Goal: Task Accomplishment & Management: Complete application form

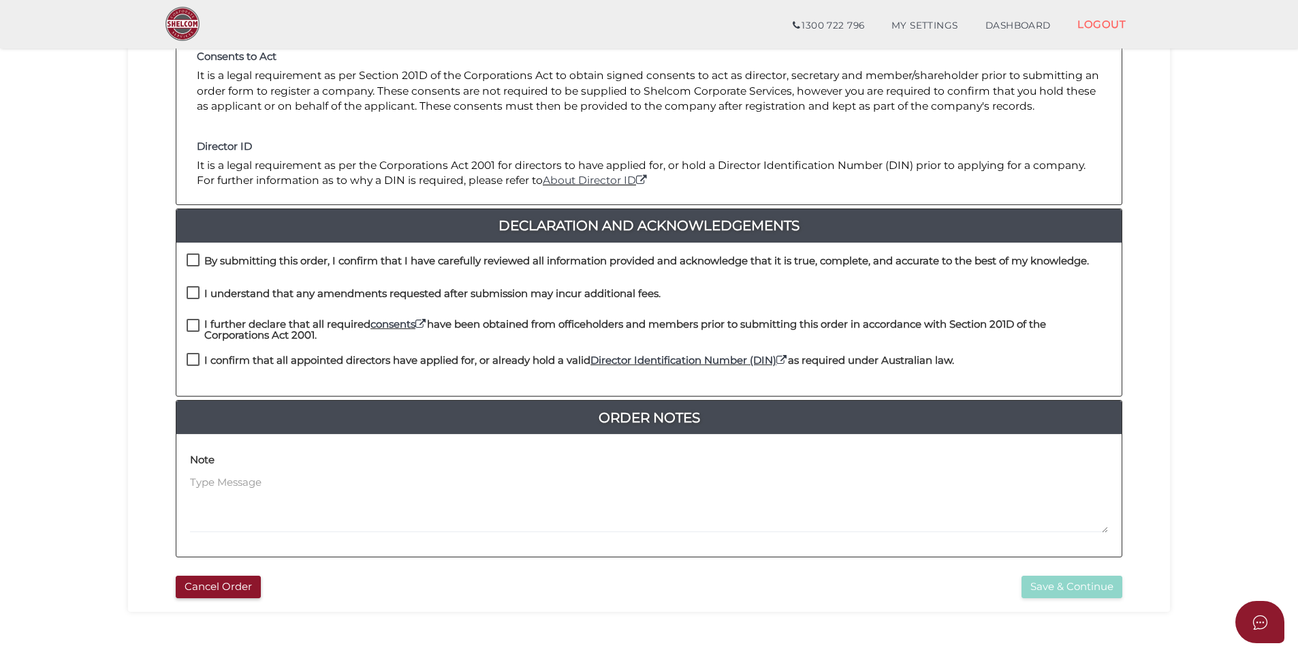
scroll to position [204, 0]
click at [197, 273] on div "By submitting this order, I confirm that I have carefully reviewed all informat…" at bounding box center [638, 264] width 902 height 22
click at [195, 265] on label "By submitting this order, I confirm that I have carefully reviewed all informat…" at bounding box center [638, 263] width 902 height 17
checkbox input "true"
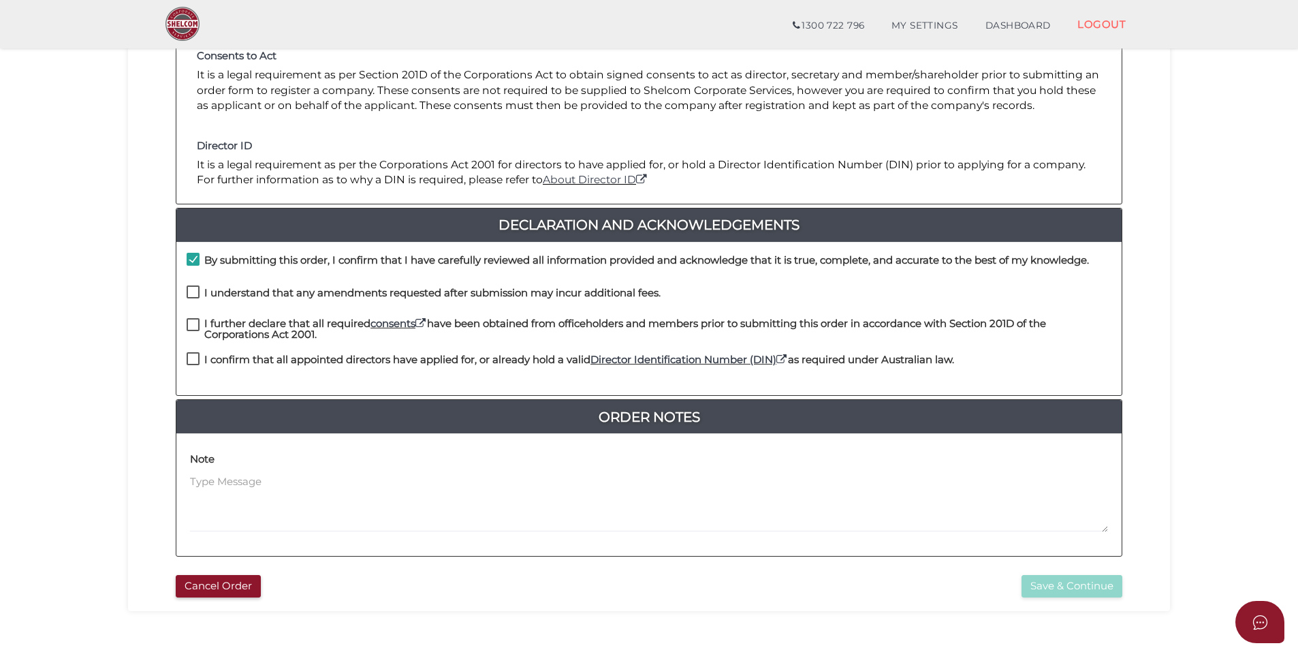
click at [194, 295] on label "I understand that any amendments requested after submission may incur additiona…" at bounding box center [424, 295] width 474 height 17
checkbox input "true"
click at [195, 341] on div "I further declare that all required consents have been obtained from officehold…" at bounding box center [649, 330] width 925 height 25
click at [193, 328] on label "I further declare that all required consents have been obtained from officehold…" at bounding box center [649, 326] width 925 height 17
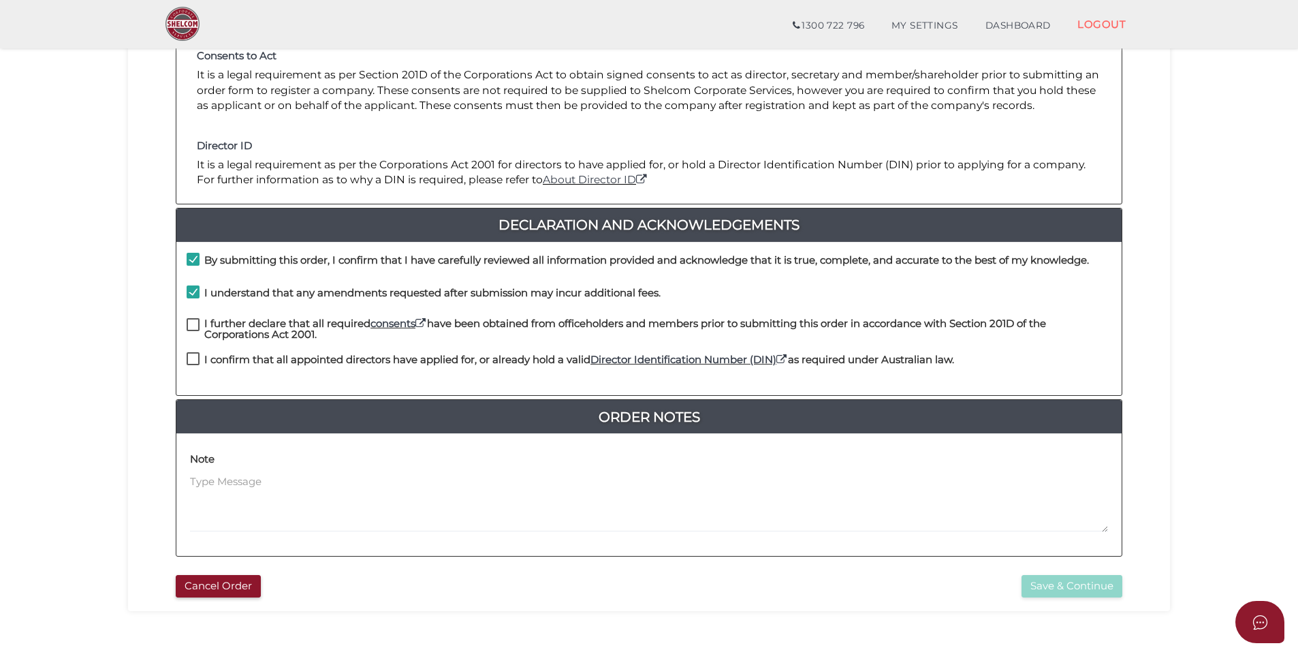
checkbox input "true"
click at [193, 354] on label "I confirm that all appointed directors have applied for, or already hold a vali…" at bounding box center [570, 362] width 767 height 17
checkbox input "true"
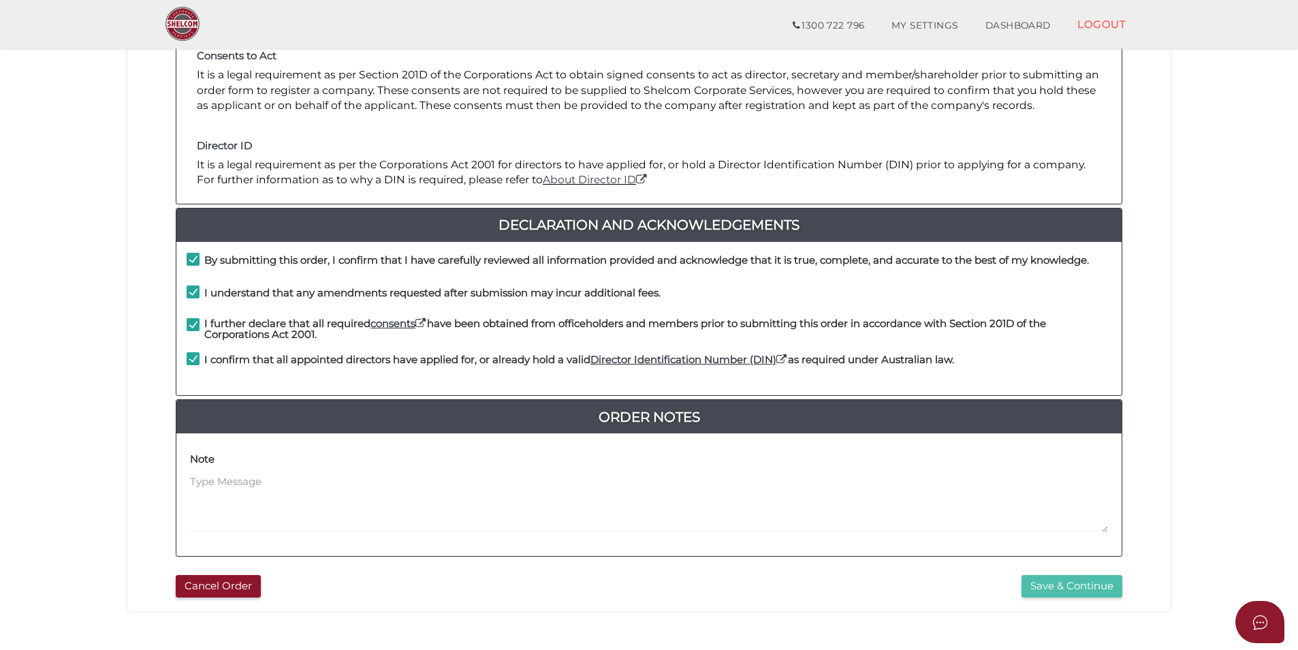
click at [1070, 584] on button "Save & Continue" at bounding box center [1071, 586] width 101 height 22
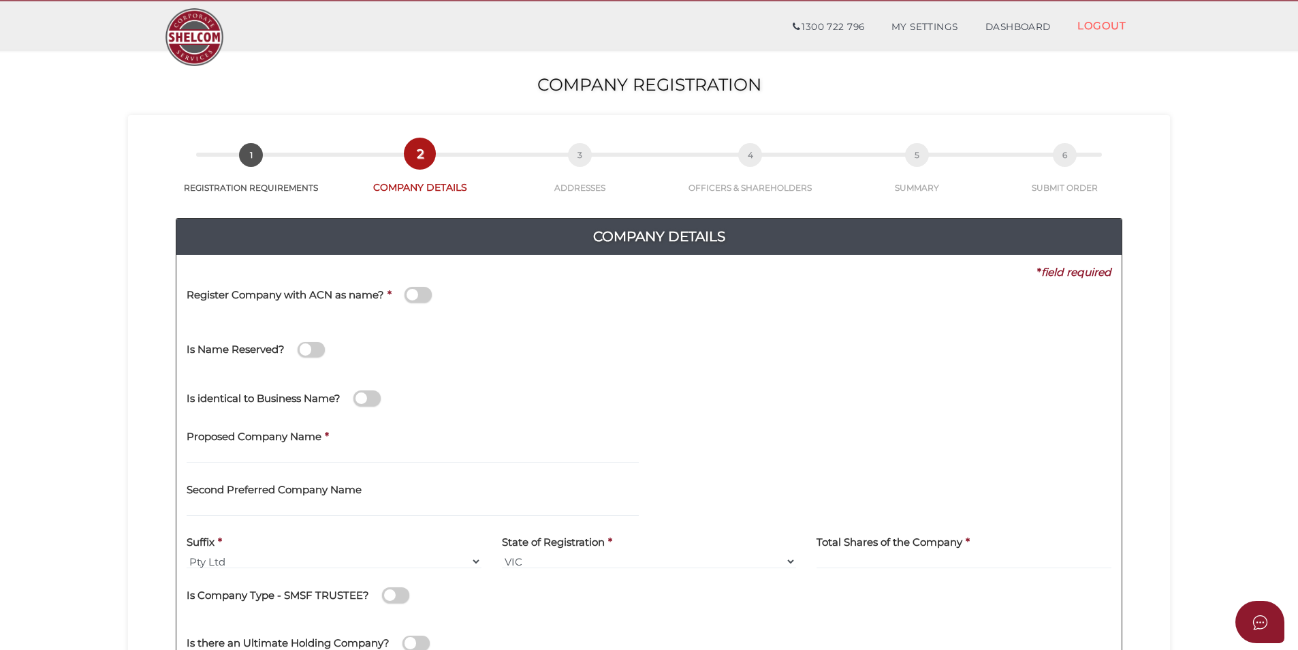
scroll to position [68, 0]
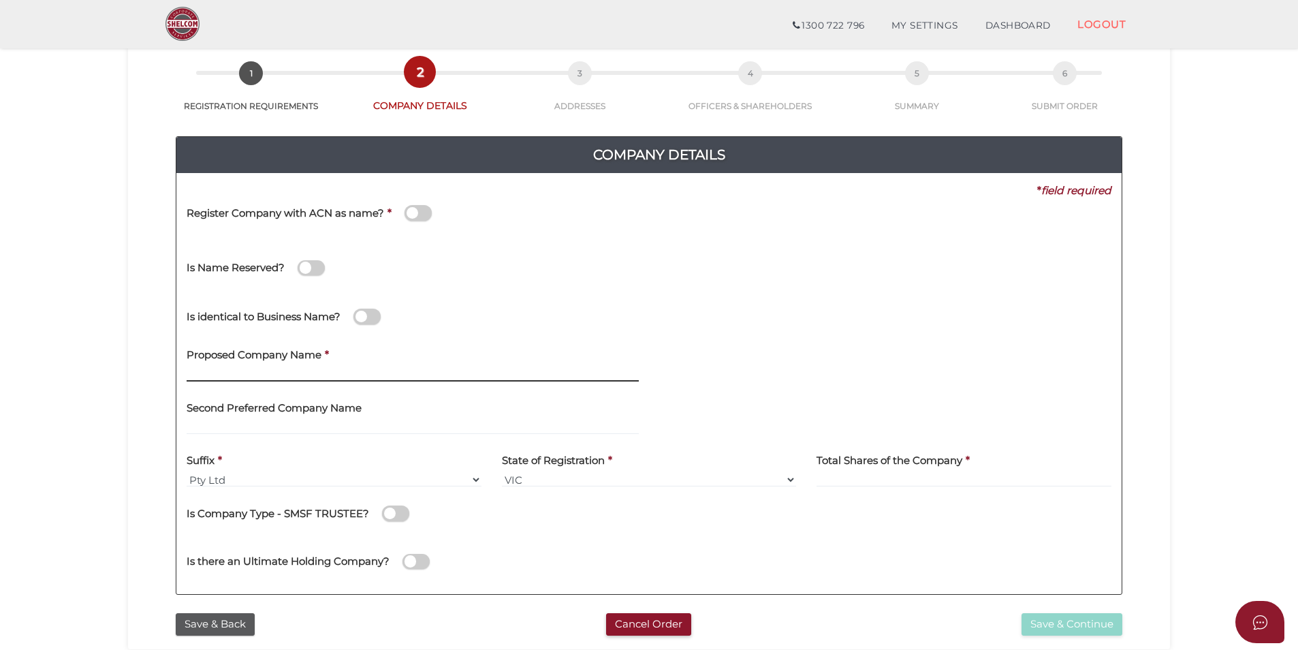
click at [346, 371] on input "text" at bounding box center [413, 373] width 452 height 15
type input "abc 34853"
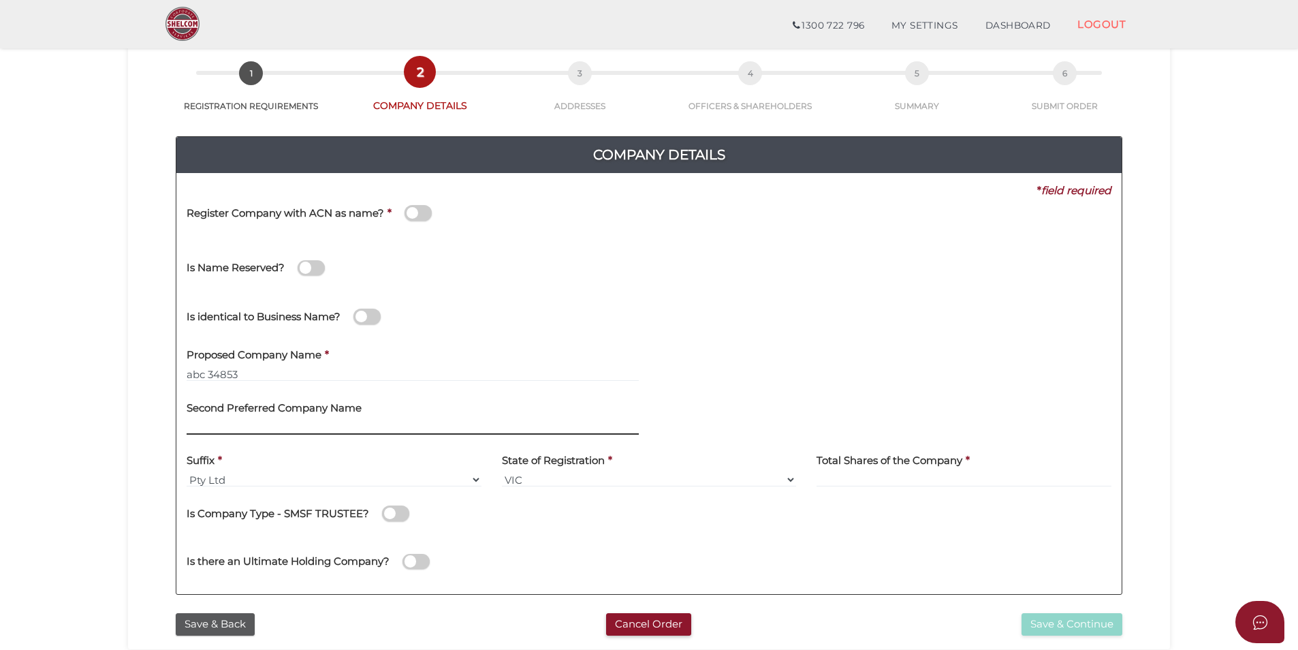
click at [236, 428] on input "text" at bounding box center [413, 426] width 452 height 15
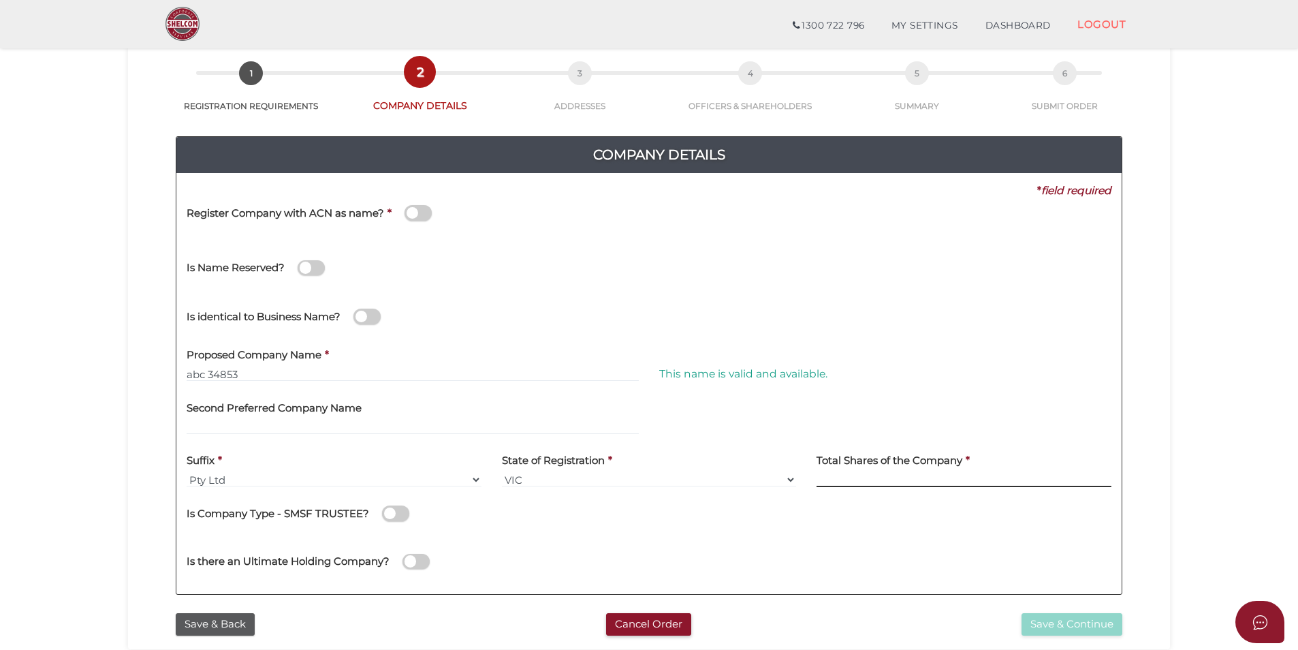
click at [868, 481] on input at bounding box center [963, 479] width 295 height 15
type input "120"
click at [1078, 611] on div "Save & Back Cancel Order Save & Continue" at bounding box center [648, 620] width 1021 height 29
click at [1078, 626] on button "Save & Continue" at bounding box center [1071, 624] width 101 height 22
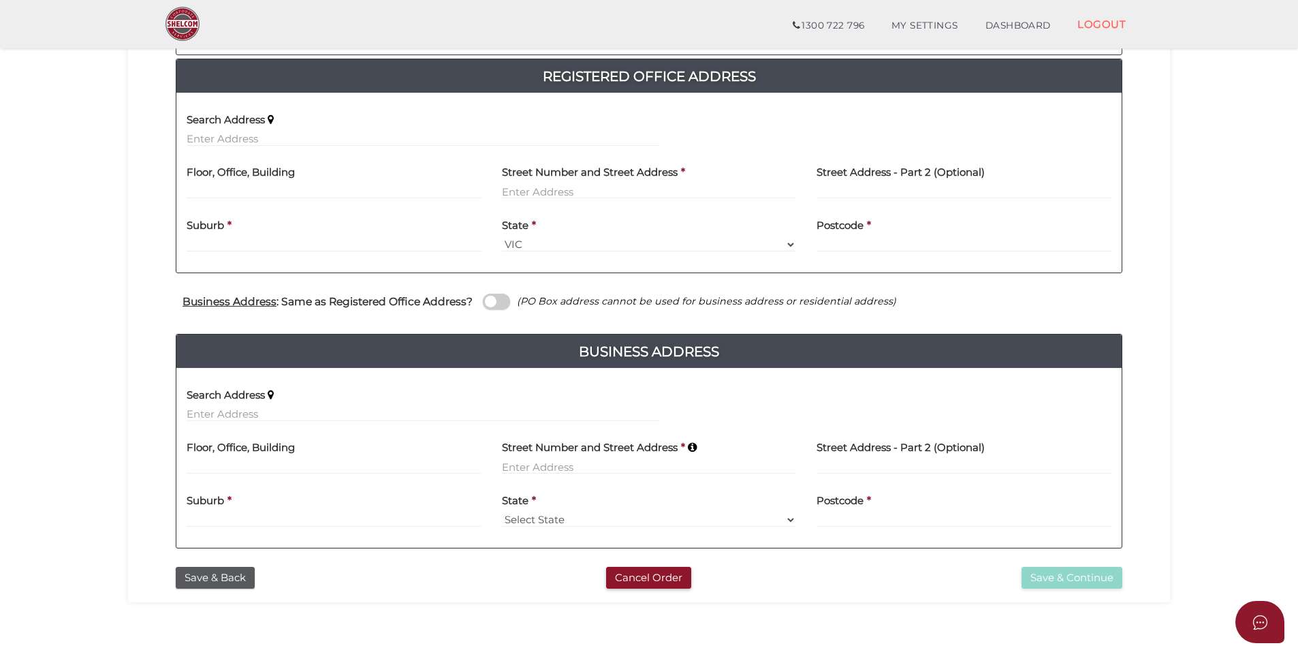
scroll to position [207, 0]
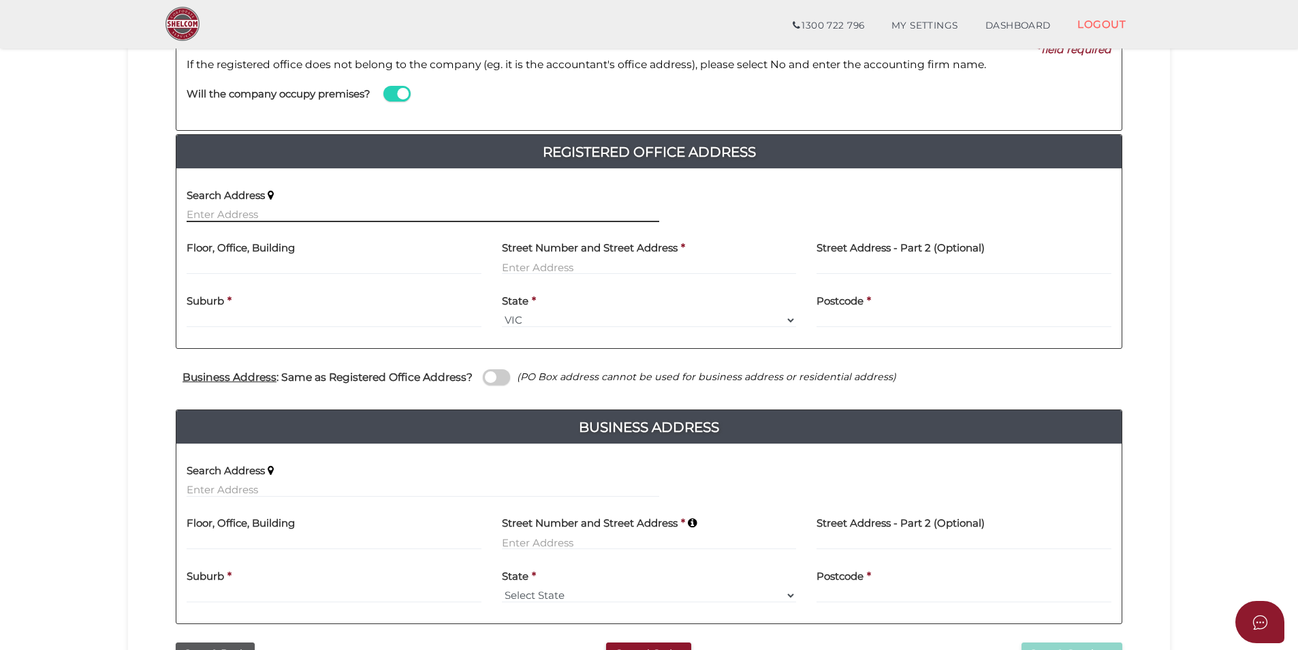
click at [315, 214] on input "text" at bounding box center [423, 214] width 473 height 15
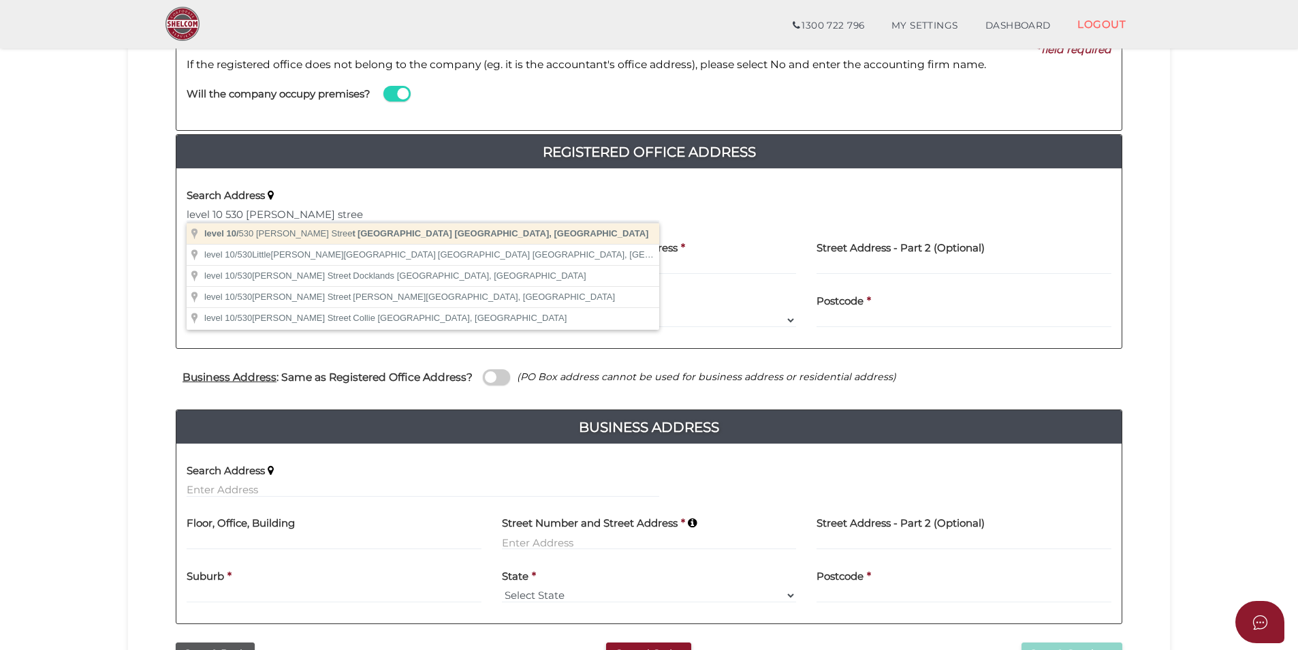
type input "level 10/530 Collins Street, Melbourne VIC, Australia"
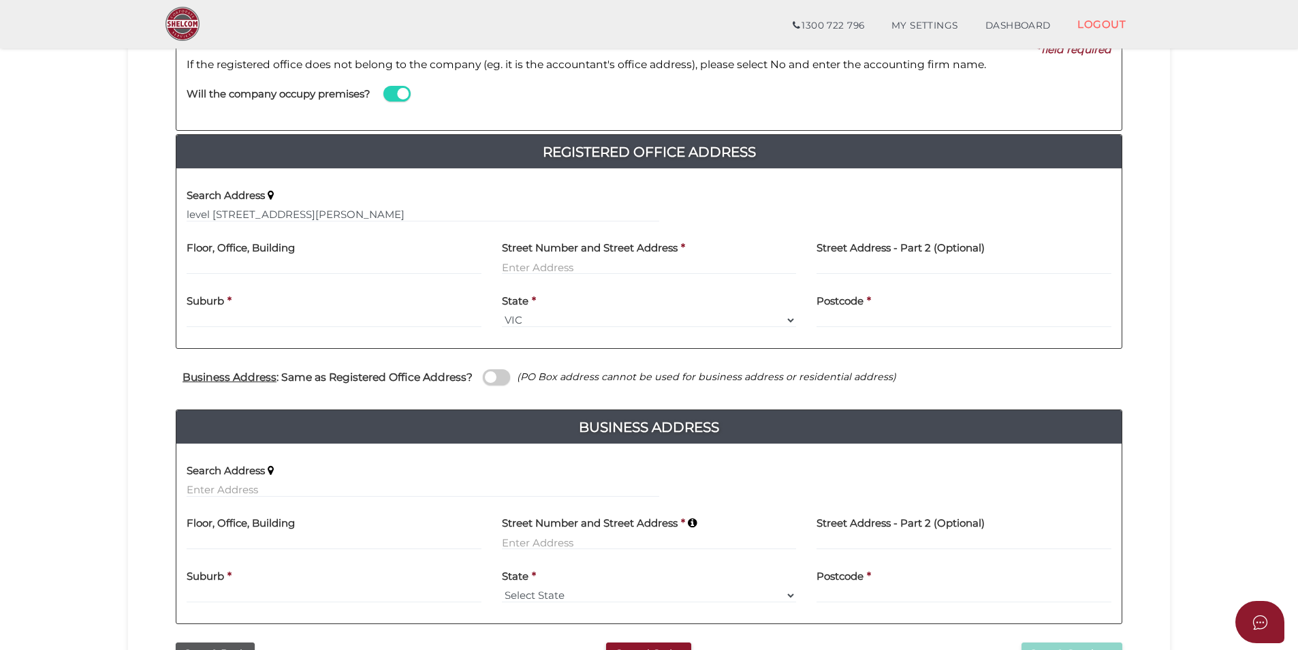
type input "level 10"
type input "530 Collins Street"
type input "Melbourne"
select select "VIC"
type input "3000"
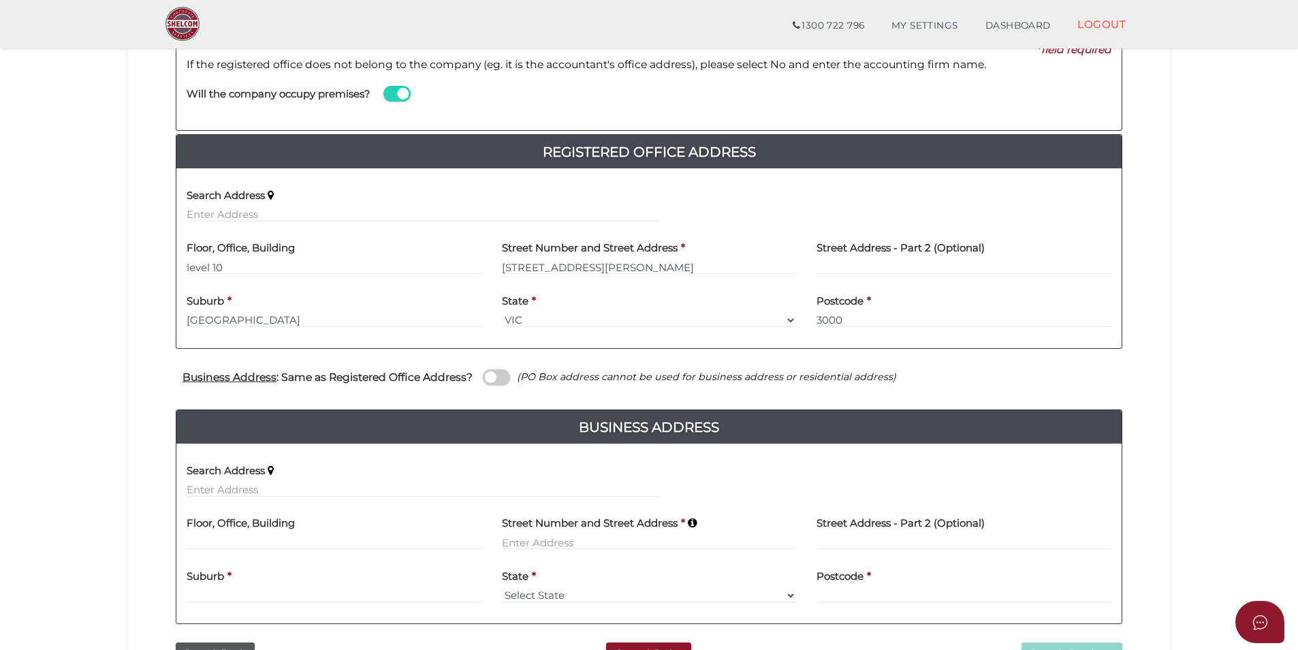
click at [499, 377] on span at bounding box center [496, 377] width 27 height 16
click at [0, 0] on input "checkbox" at bounding box center [0, 0] width 0 height 0
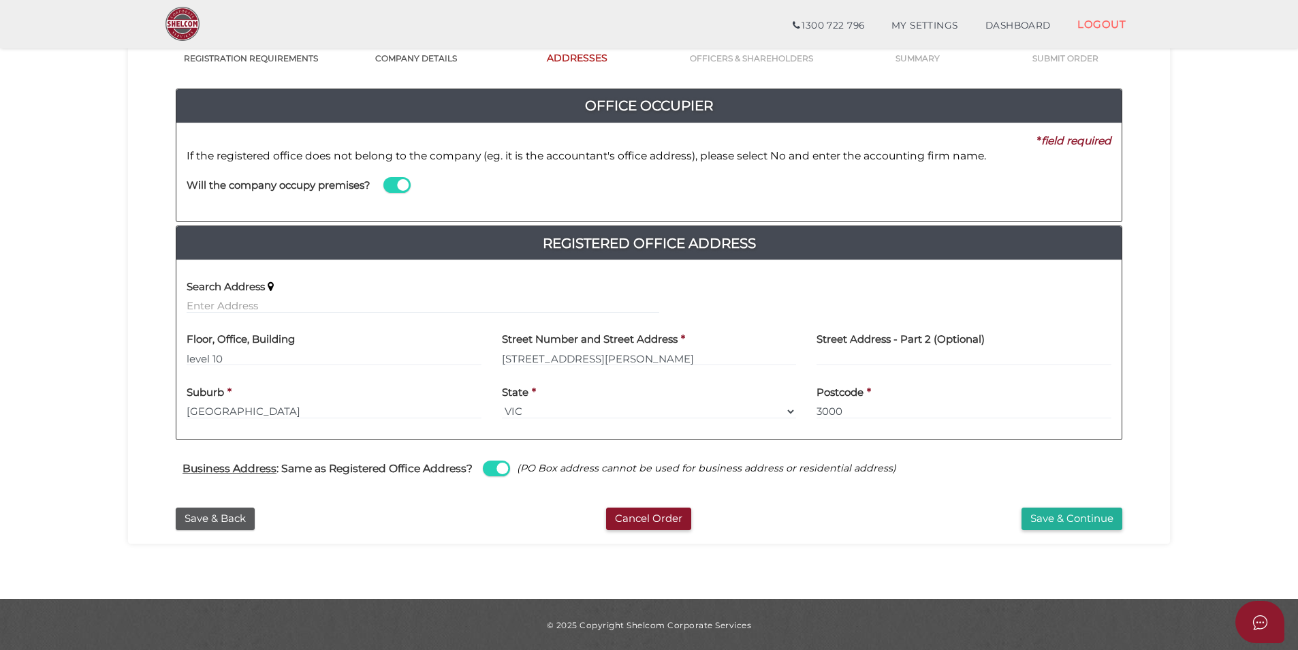
scroll to position [117, 0]
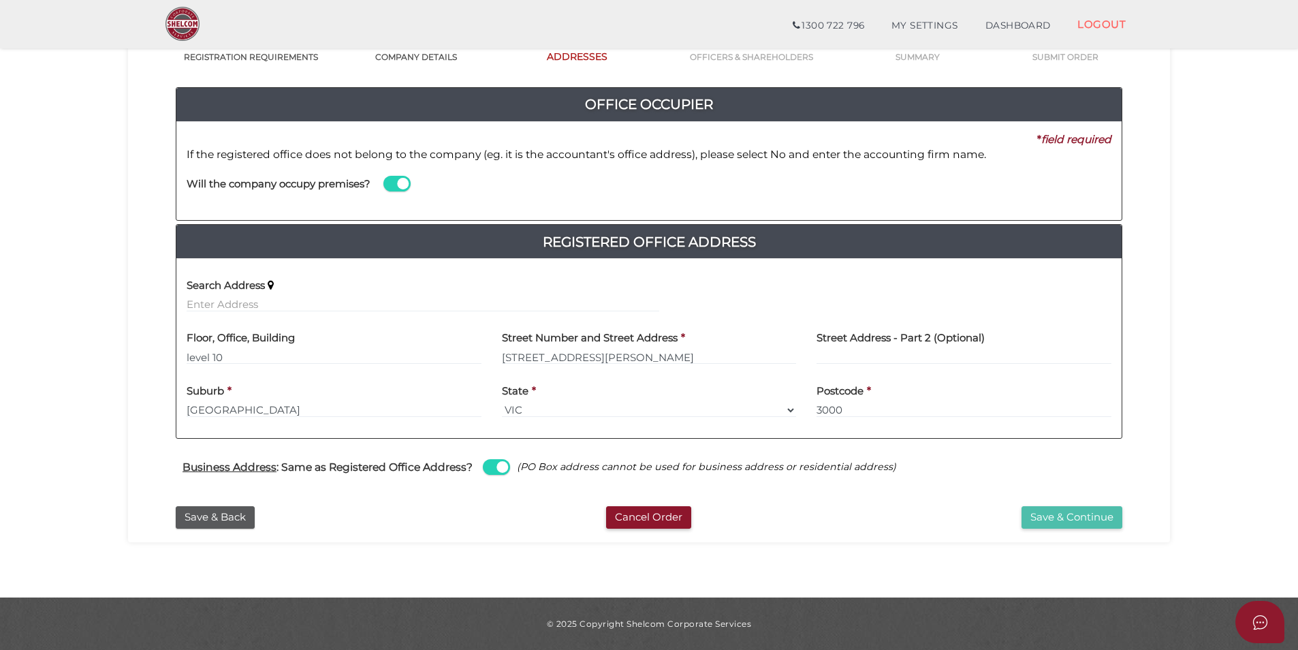
click at [1055, 524] on button "Save & Continue" at bounding box center [1071, 517] width 101 height 22
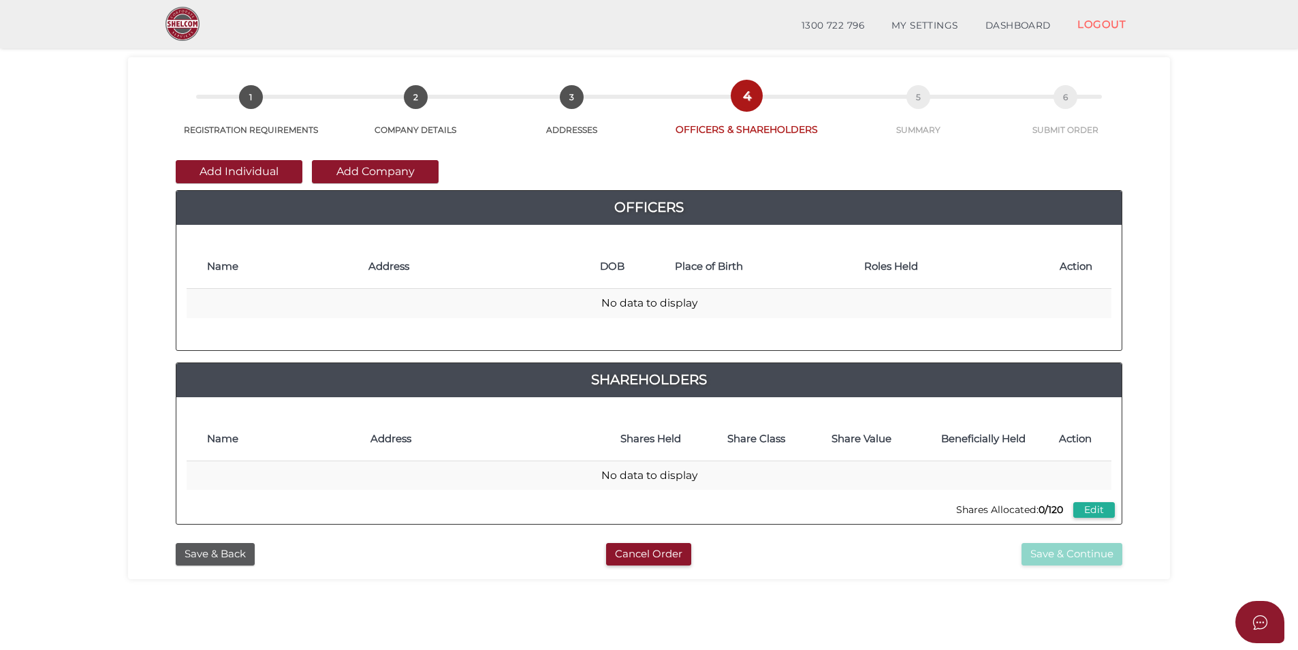
scroll to position [68, 0]
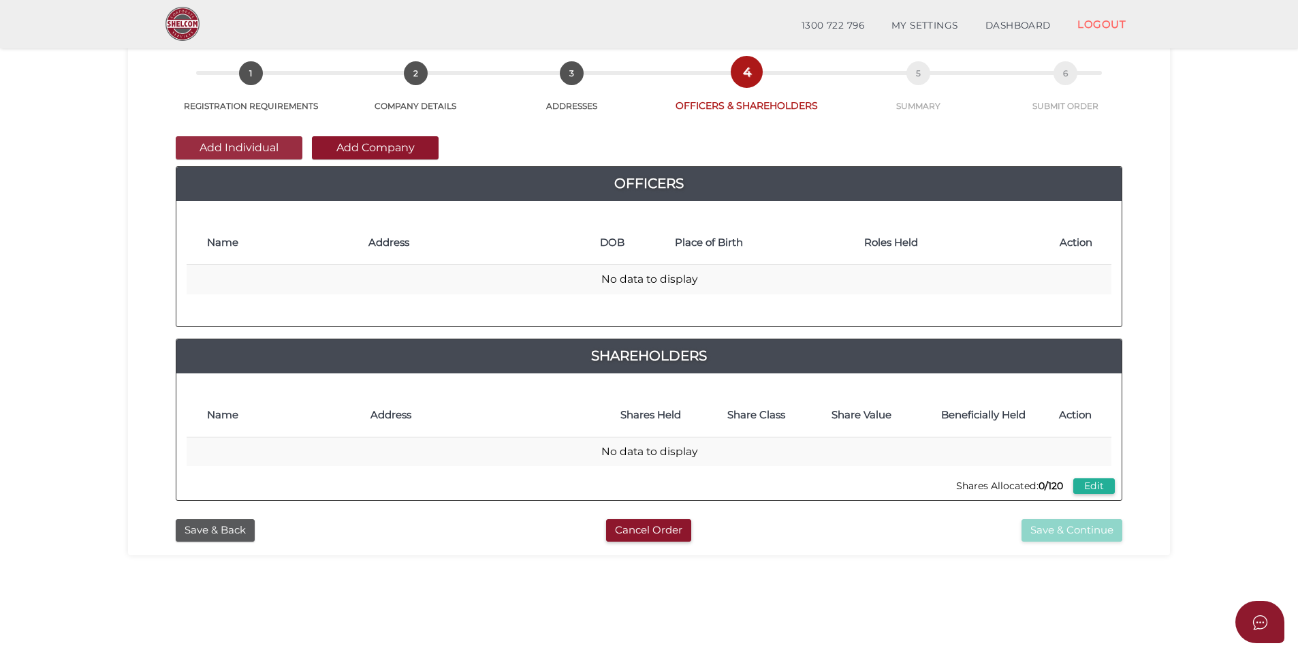
click at [228, 144] on button "Add Individual" at bounding box center [239, 147] width 127 height 23
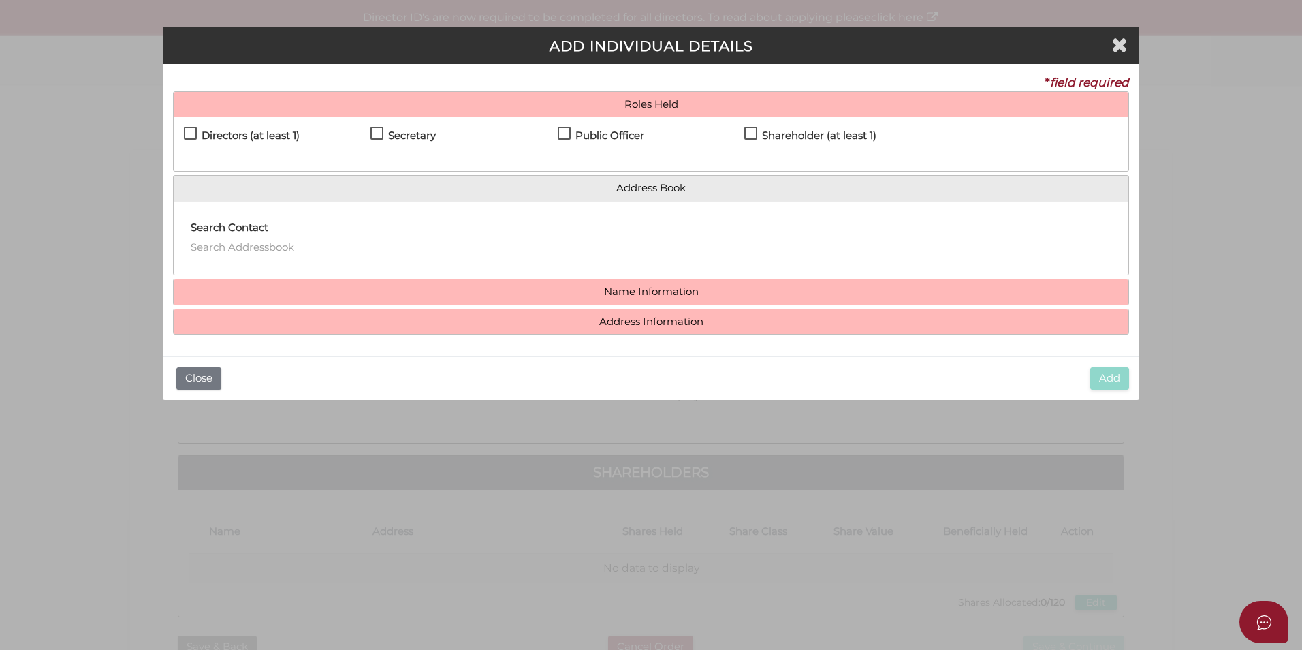
click at [761, 131] on label "Shareholder (at least 1)" at bounding box center [810, 138] width 132 height 17
checkbox input "true"
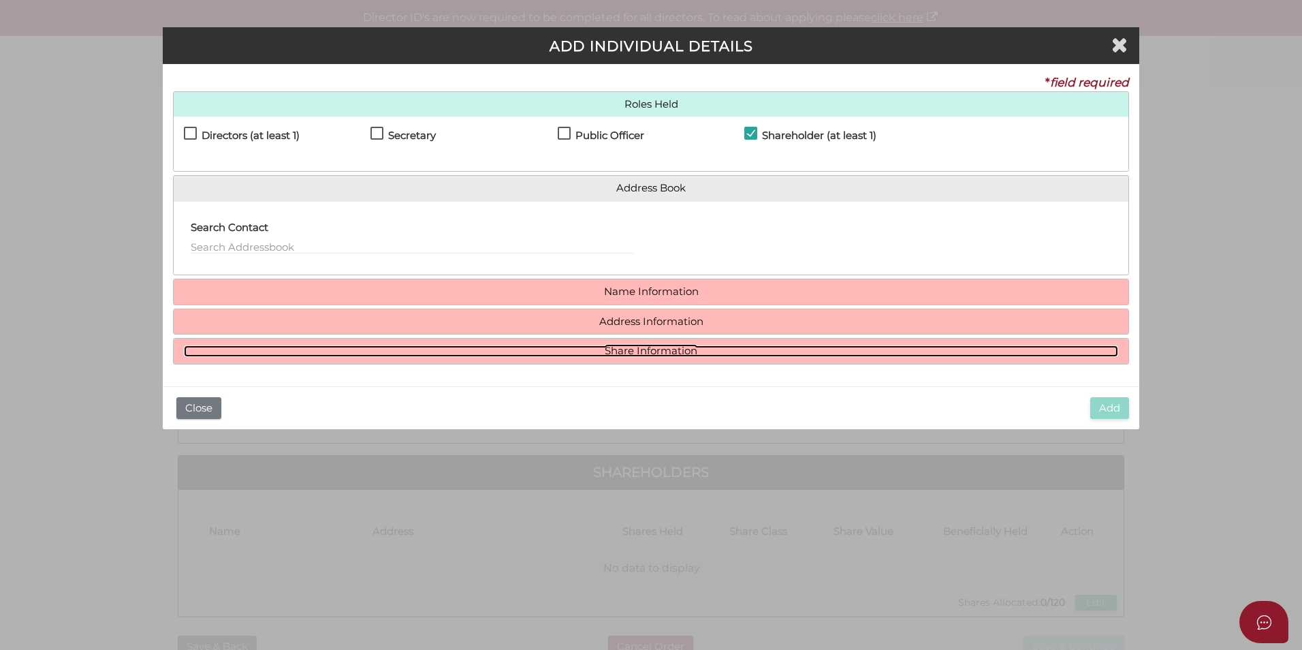
click at [639, 350] on link "Share Information" at bounding box center [651, 351] width 934 height 12
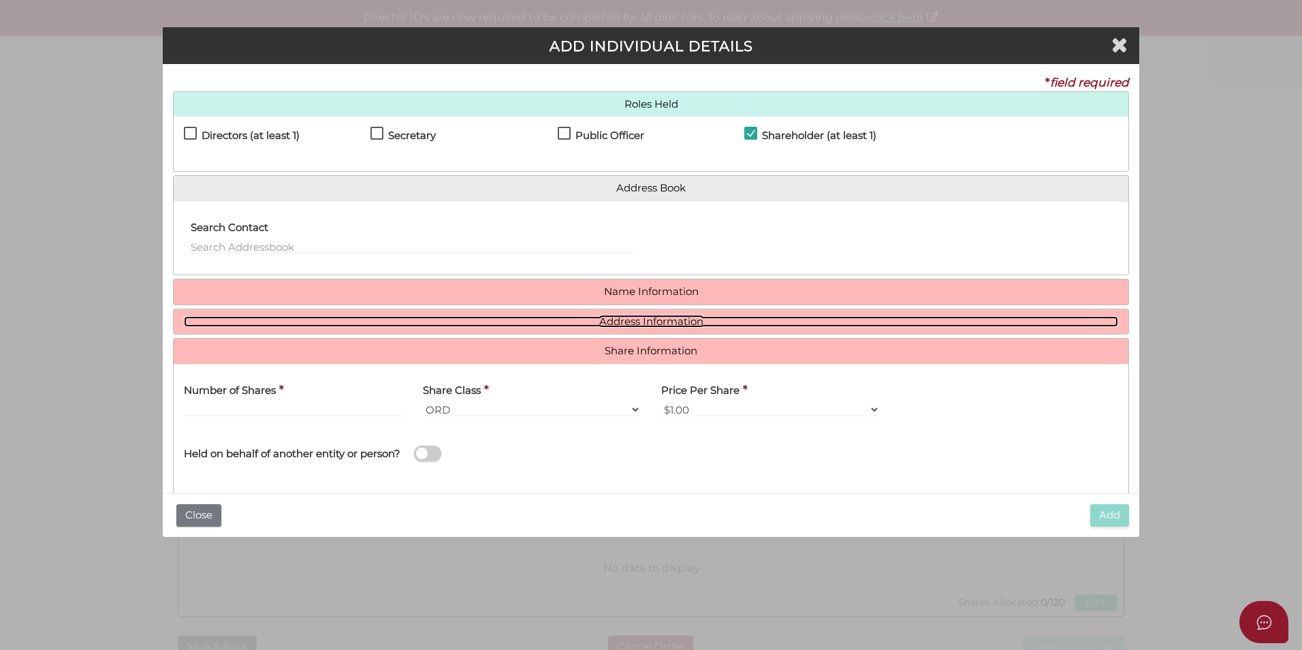
click at [641, 316] on link "Address Information" at bounding box center [651, 322] width 934 height 12
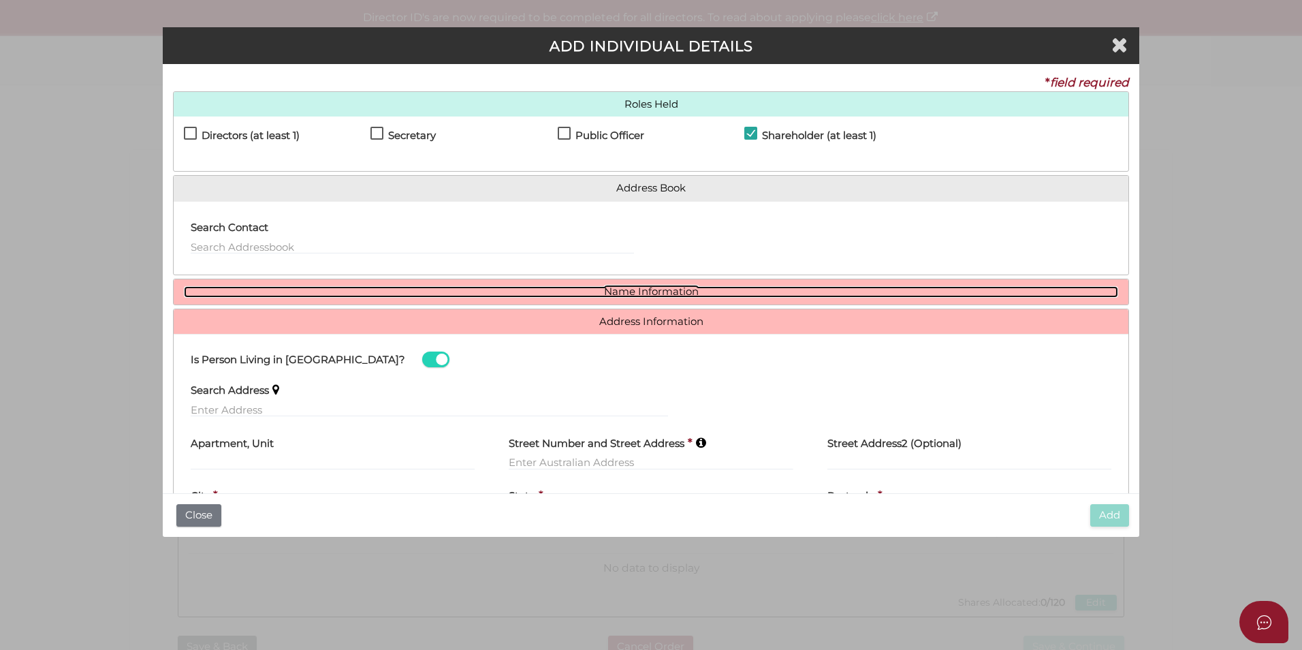
click at [652, 293] on link "Name Information" at bounding box center [651, 292] width 934 height 12
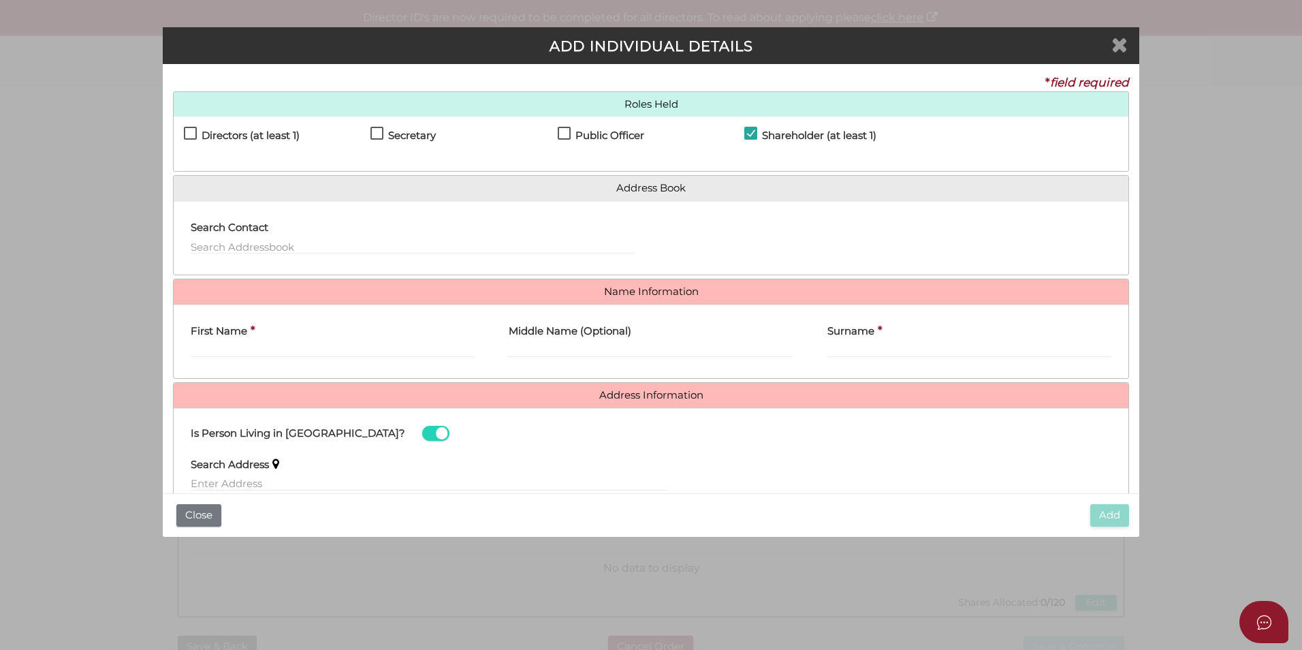
click at [1117, 52] on icon "Close" at bounding box center [1119, 44] width 16 height 20
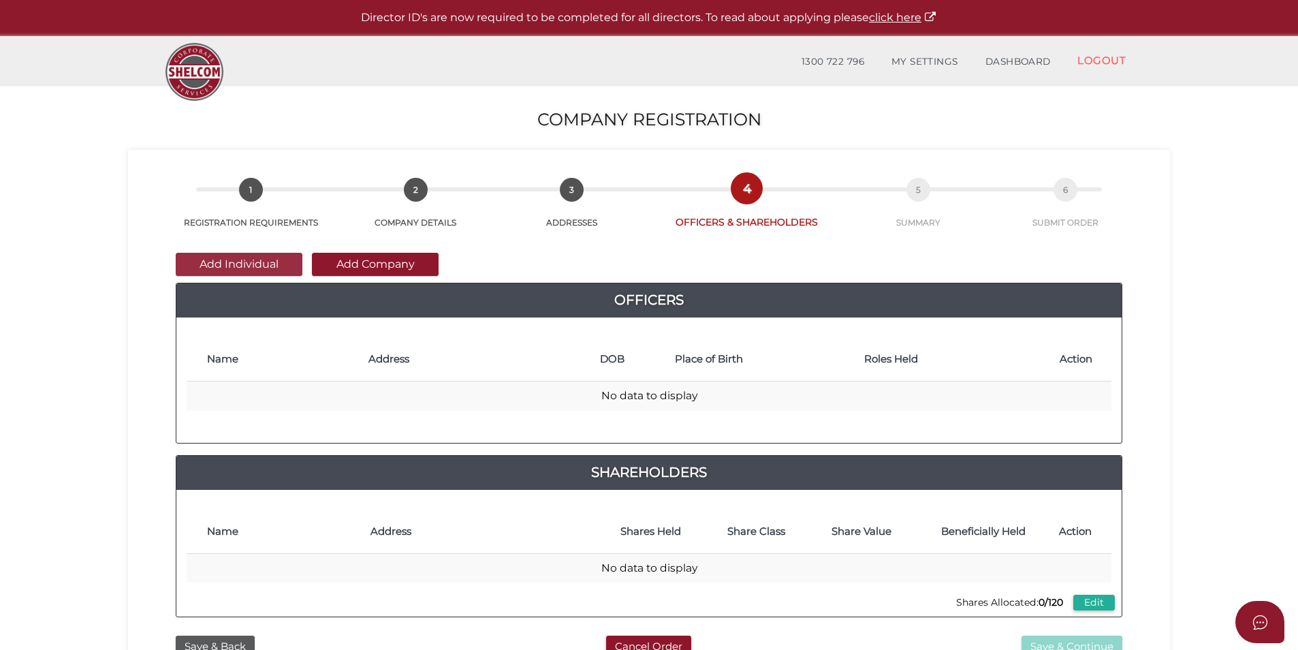
click at [263, 260] on button "Add Individual" at bounding box center [239, 264] width 127 height 23
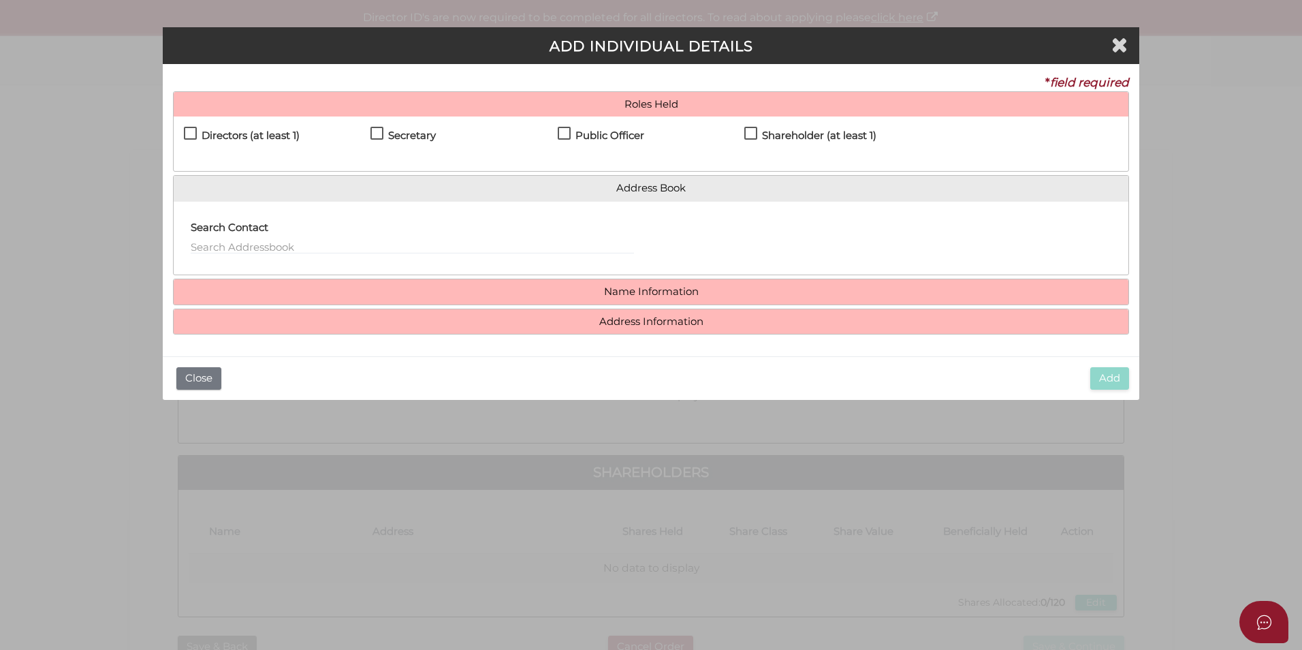
click at [750, 138] on label "Shareholder (at least 1)" at bounding box center [810, 138] width 132 height 17
checkbox input "true"
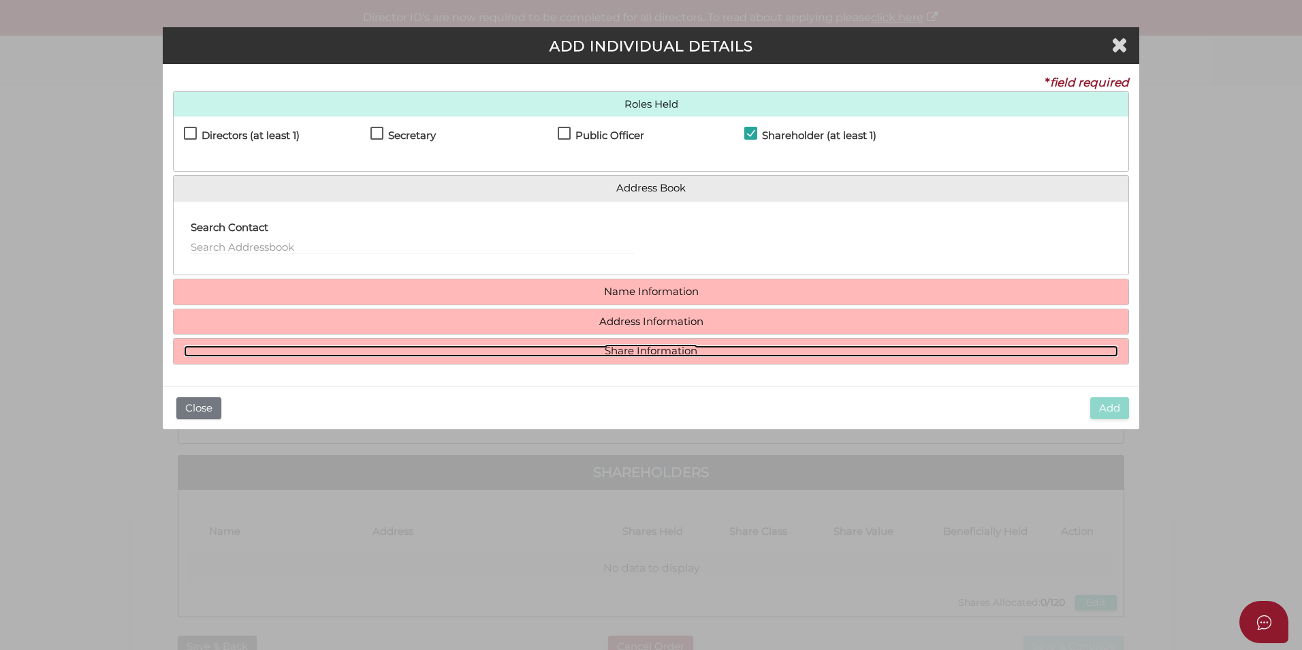
click at [657, 347] on link "Share Information" at bounding box center [651, 351] width 934 height 12
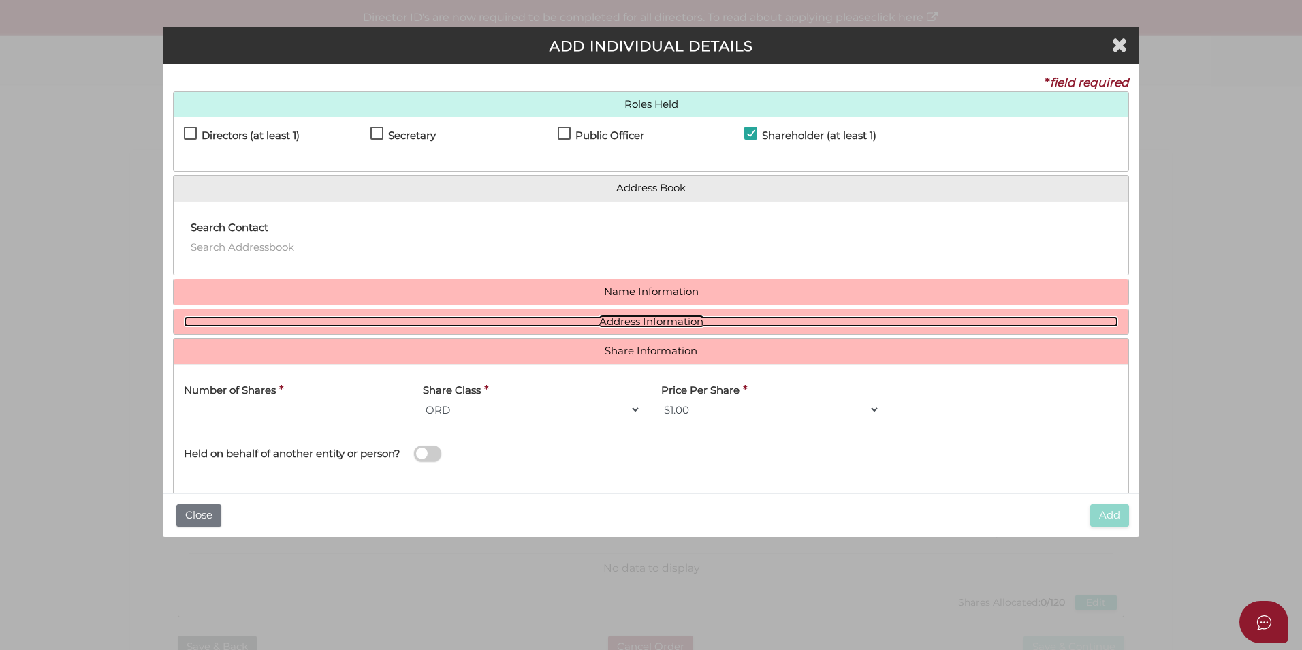
click at [669, 319] on link "Address Information" at bounding box center [651, 322] width 934 height 12
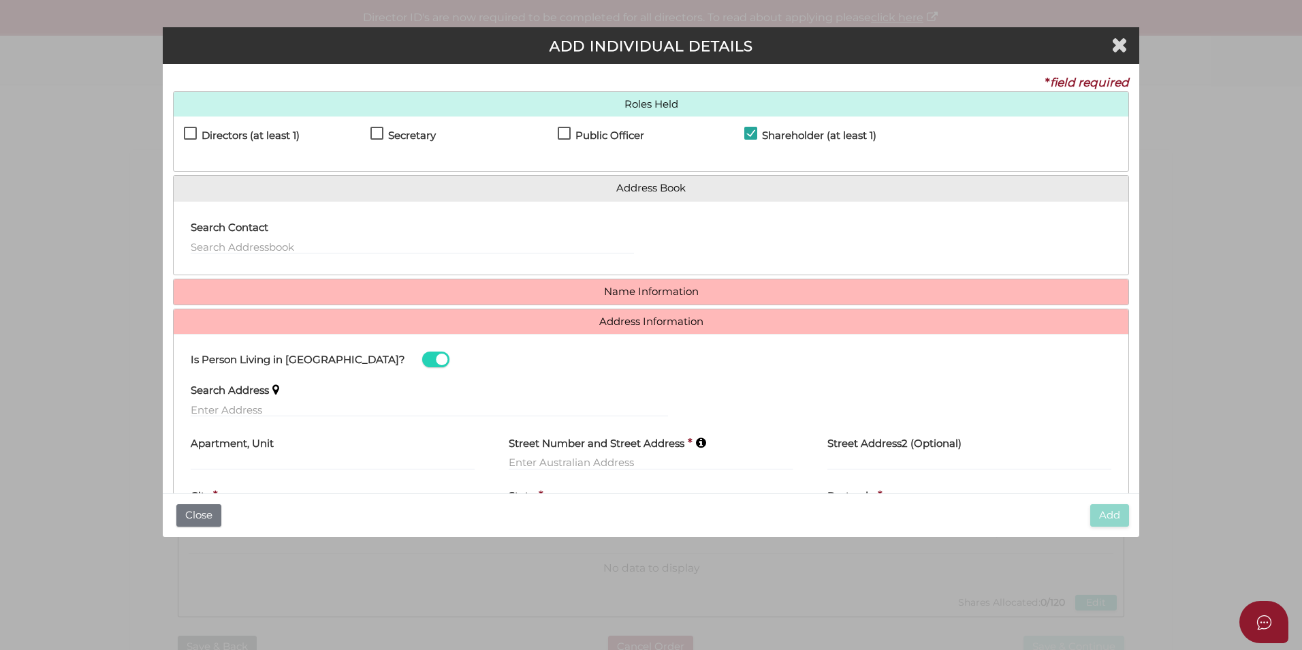
drag, startPoint x: 671, startPoint y: 310, endPoint x: 675, endPoint y: 295, distance: 14.7
click at [671, 310] on h4 "Address Information" at bounding box center [651, 321] width 955 height 25
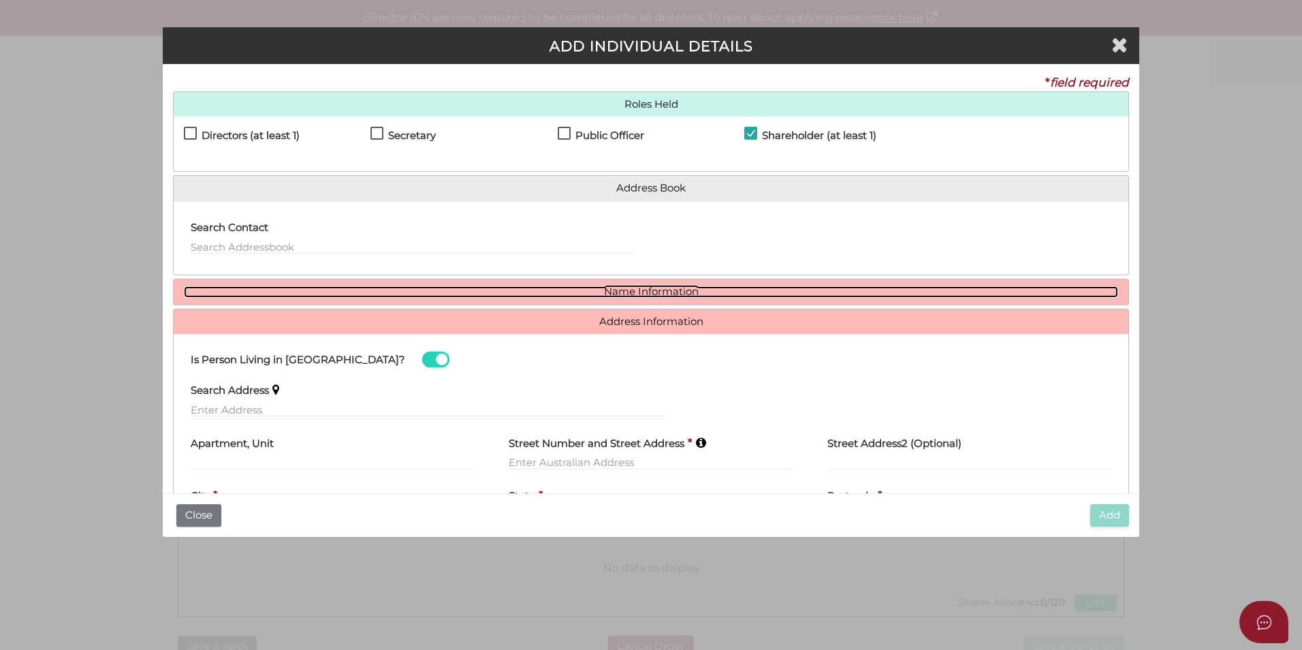
click at [675, 294] on link "Name Information" at bounding box center [651, 292] width 934 height 12
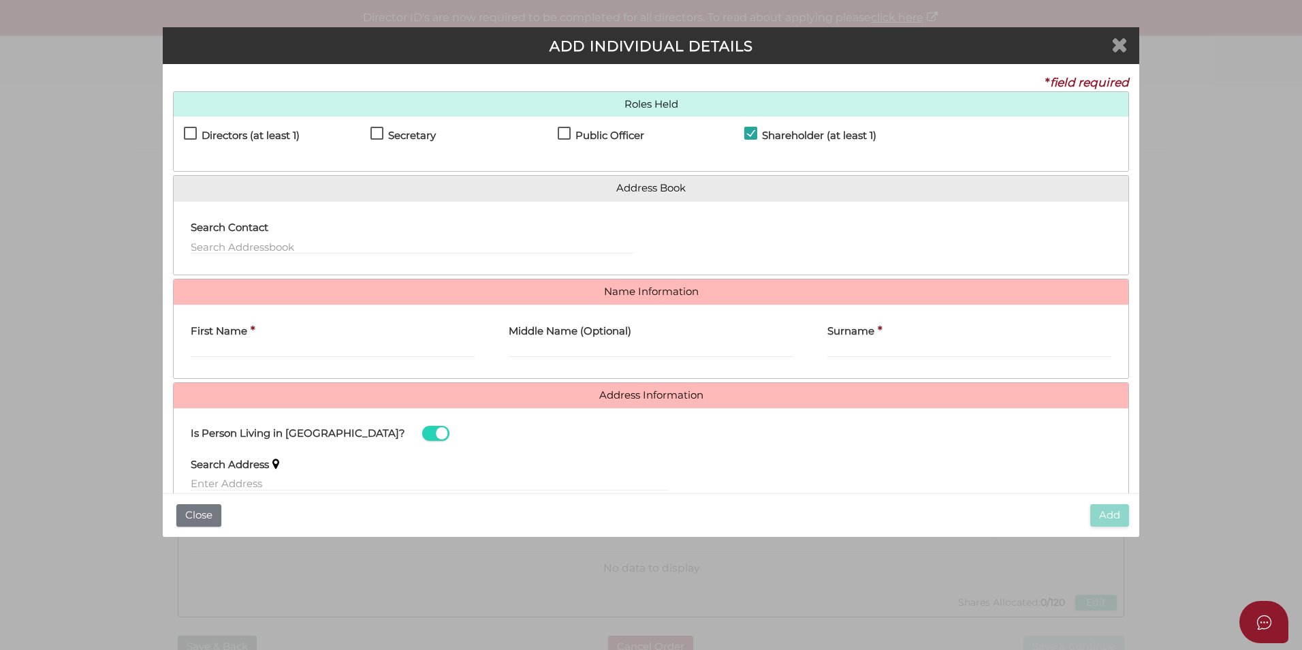
click at [1119, 48] on icon "Close" at bounding box center [1119, 44] width 16 height 20
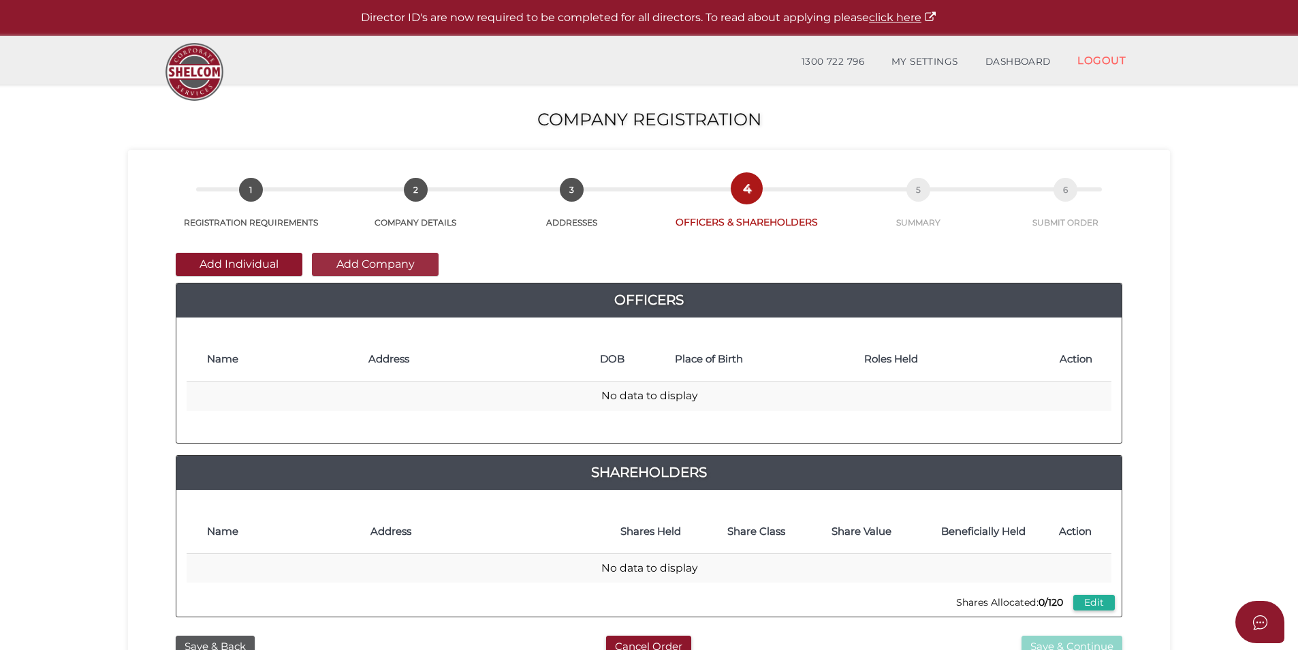
click at [389, 267] on button "Add Company" at bounding box center [375, 264] width 127 height 23
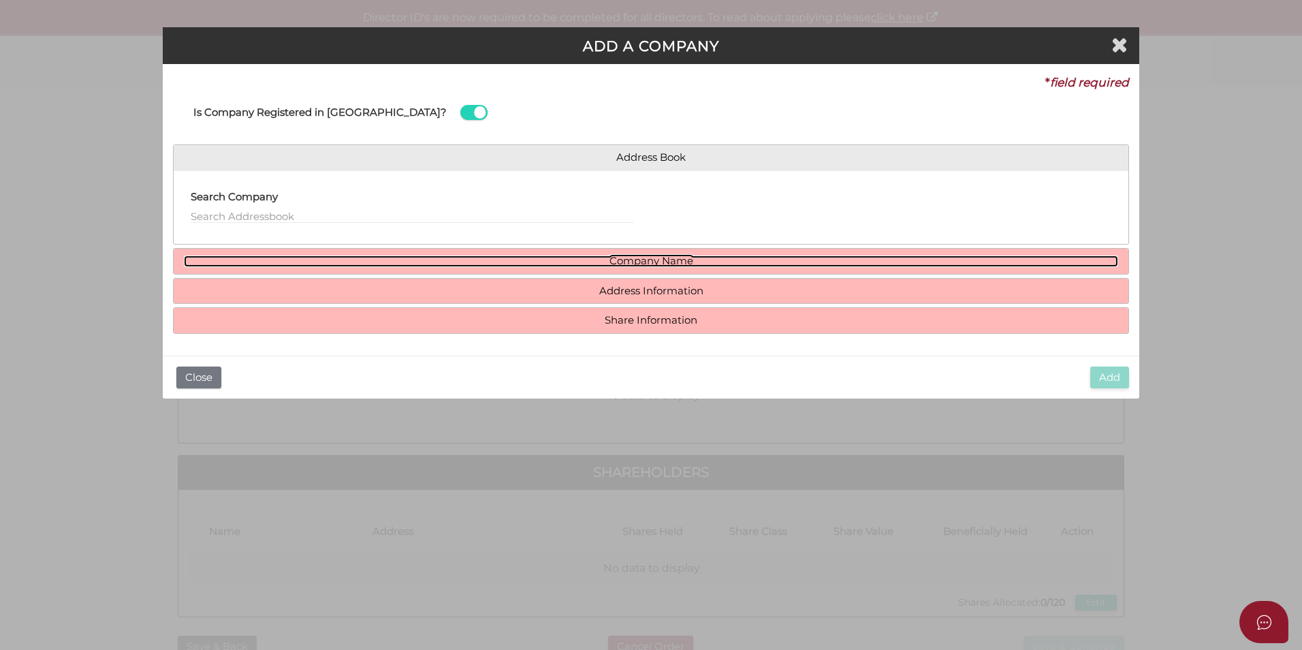
click at [595, 259] on link "Company Name" at bounding box center [651, 261] width 934 height 12
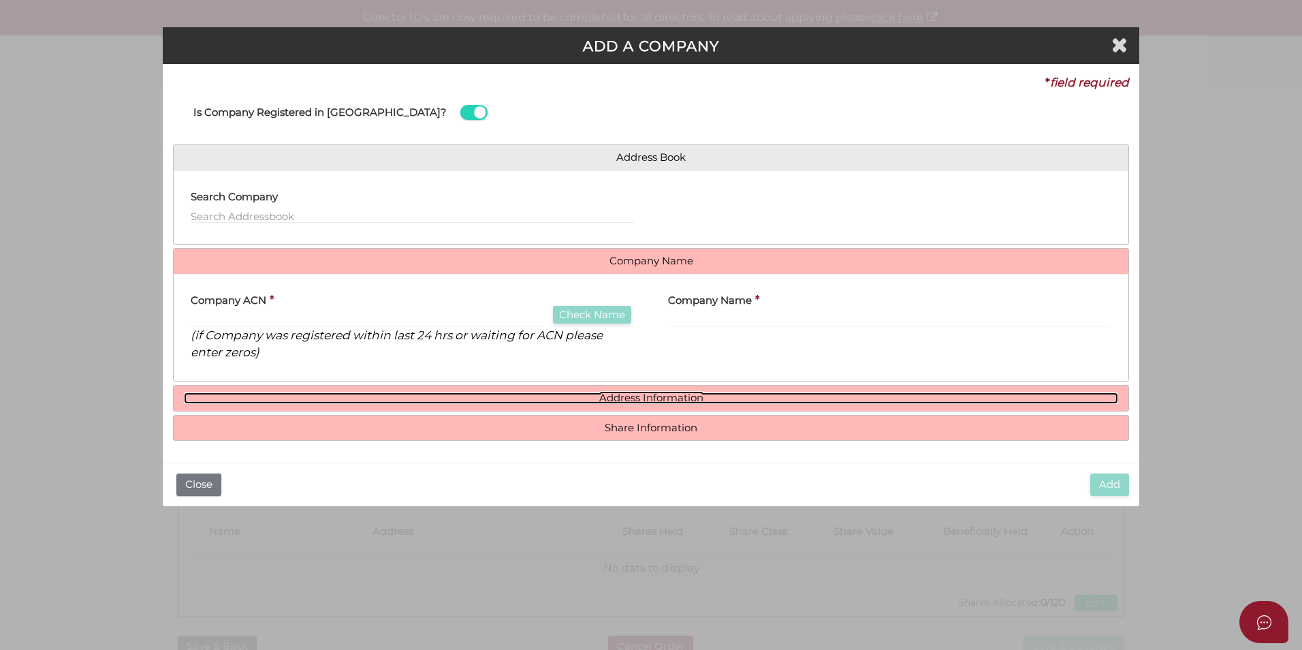
click at [683, 400] on link "Address Information" at bounding box center [651, 398] width 934 height 12
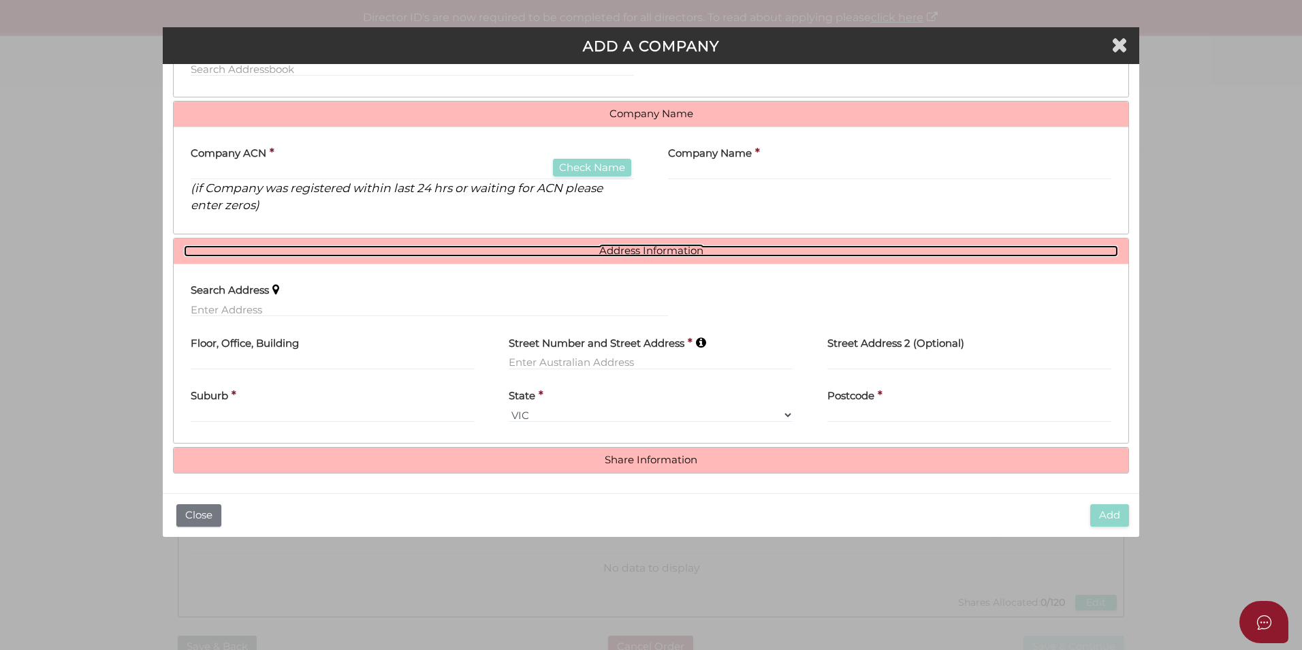
scroll to position [149, 0]
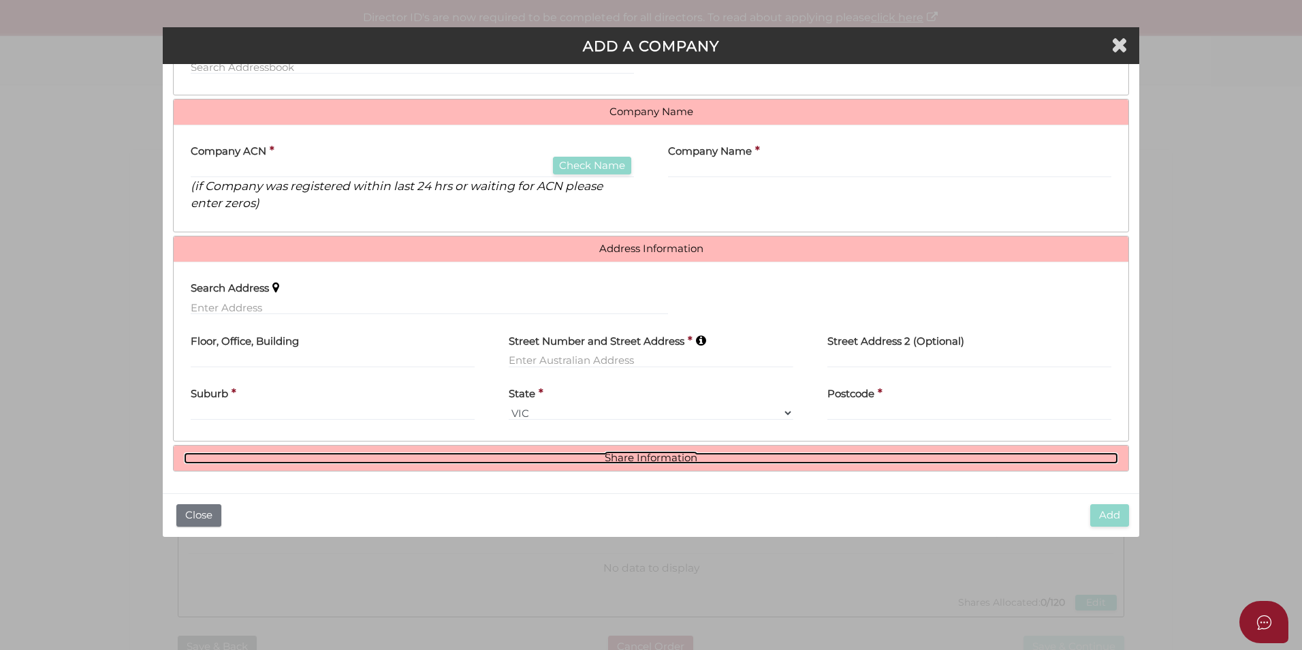
click at [664, 453] on link "Share Information" at bounding box center [651, 458] width 934 height 12
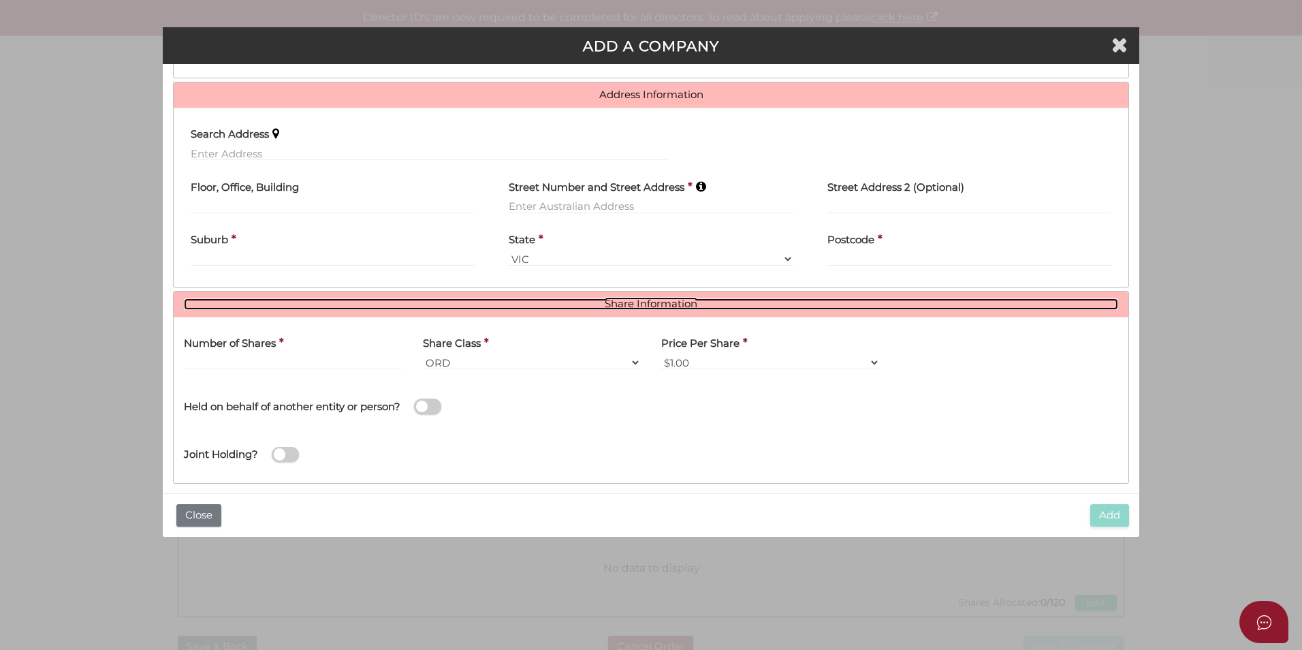
scroll to position [315, 0]
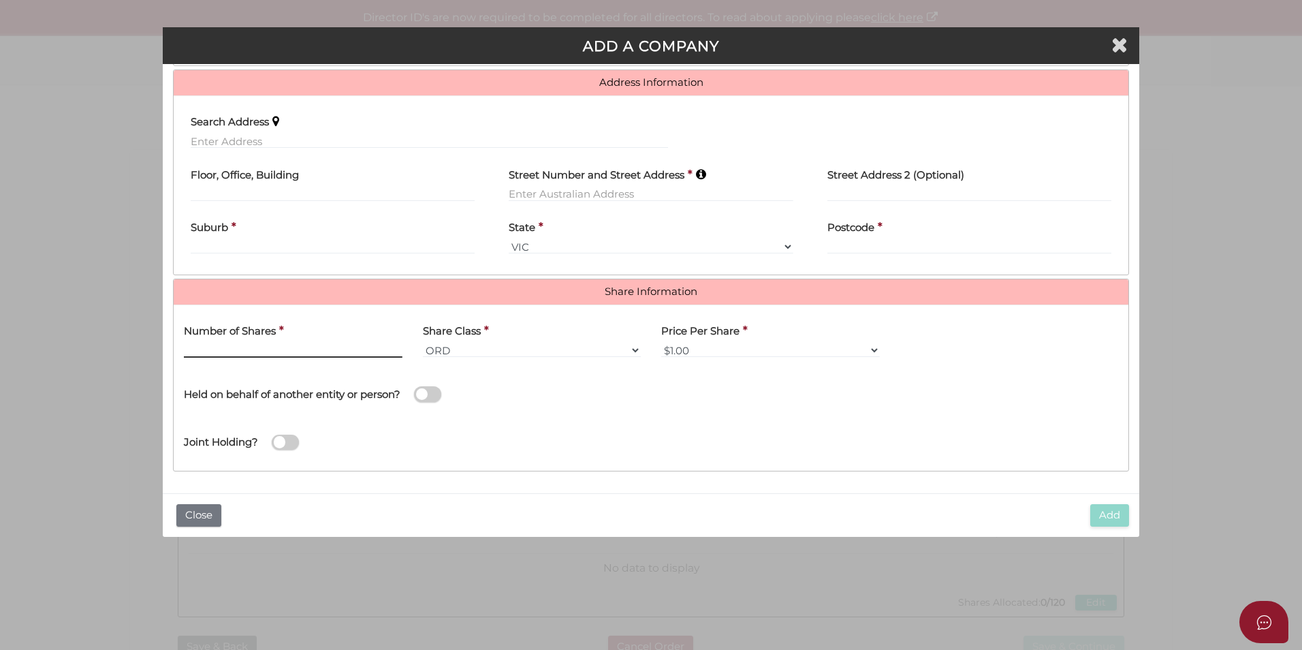
click at [319, 355] on input "text" at bounding box center [293, 349] width 219 height 15
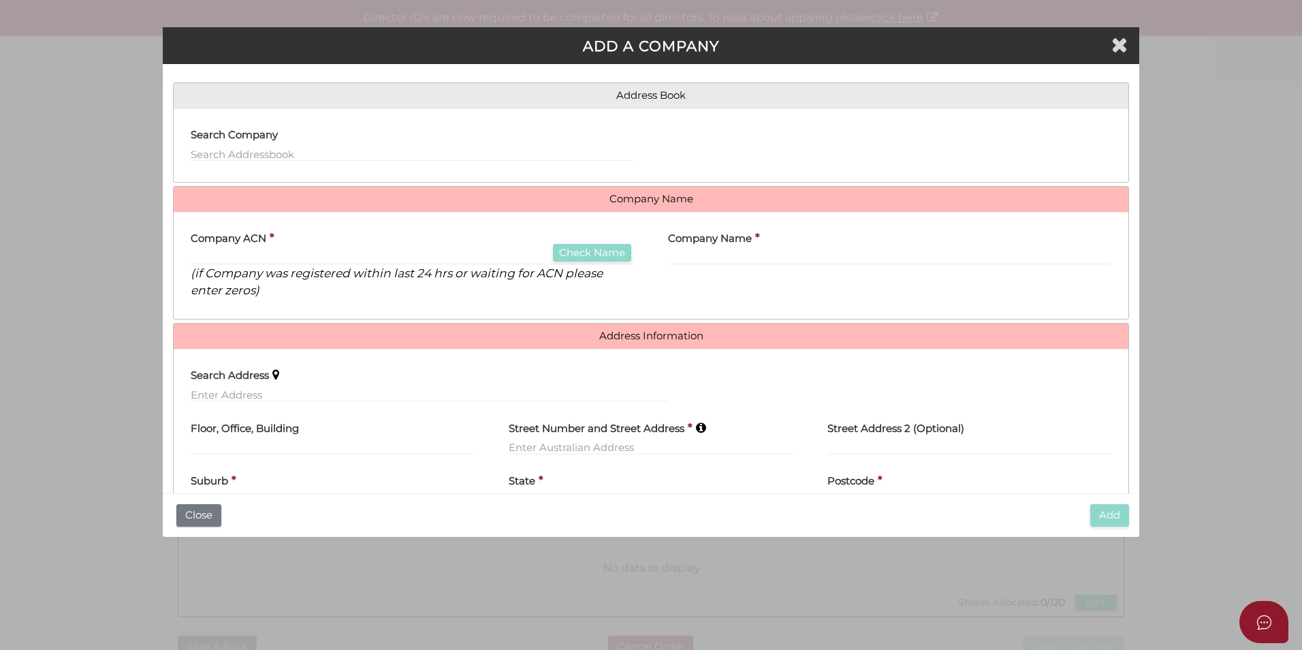
scroll to position [0, 0]
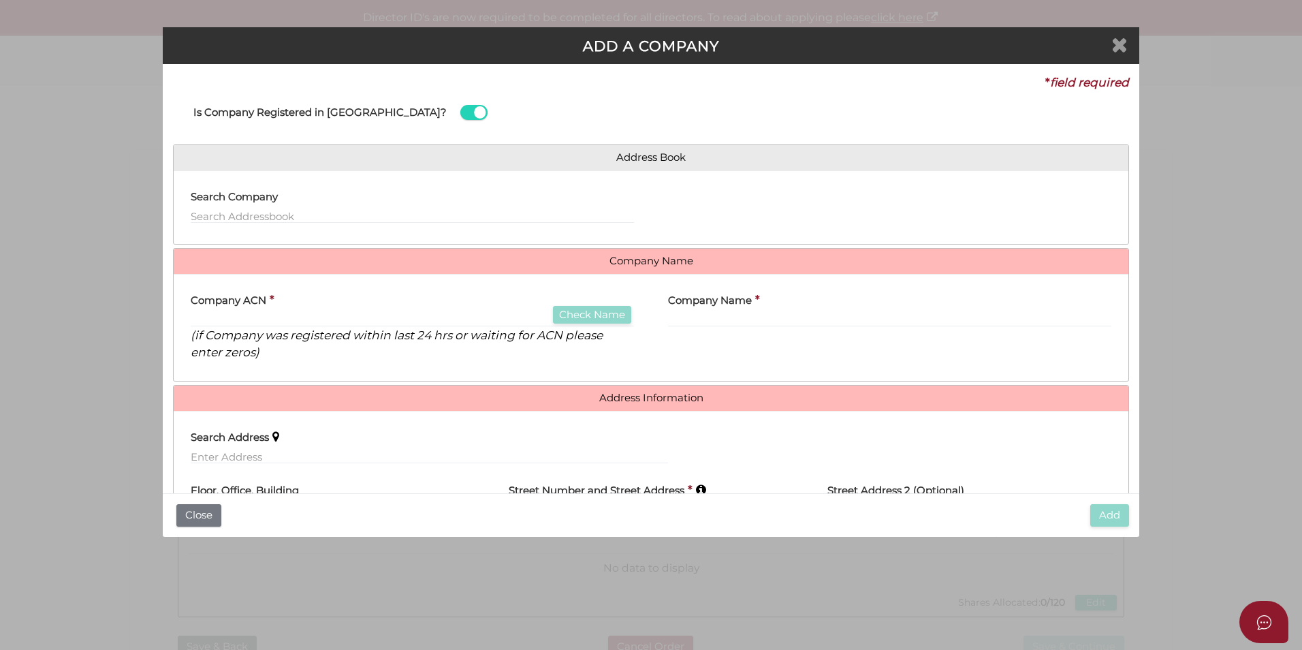
type input "120"
click at [1117, 43] on icon "Close" at bounding box center [1119, 44] width 16 height 20
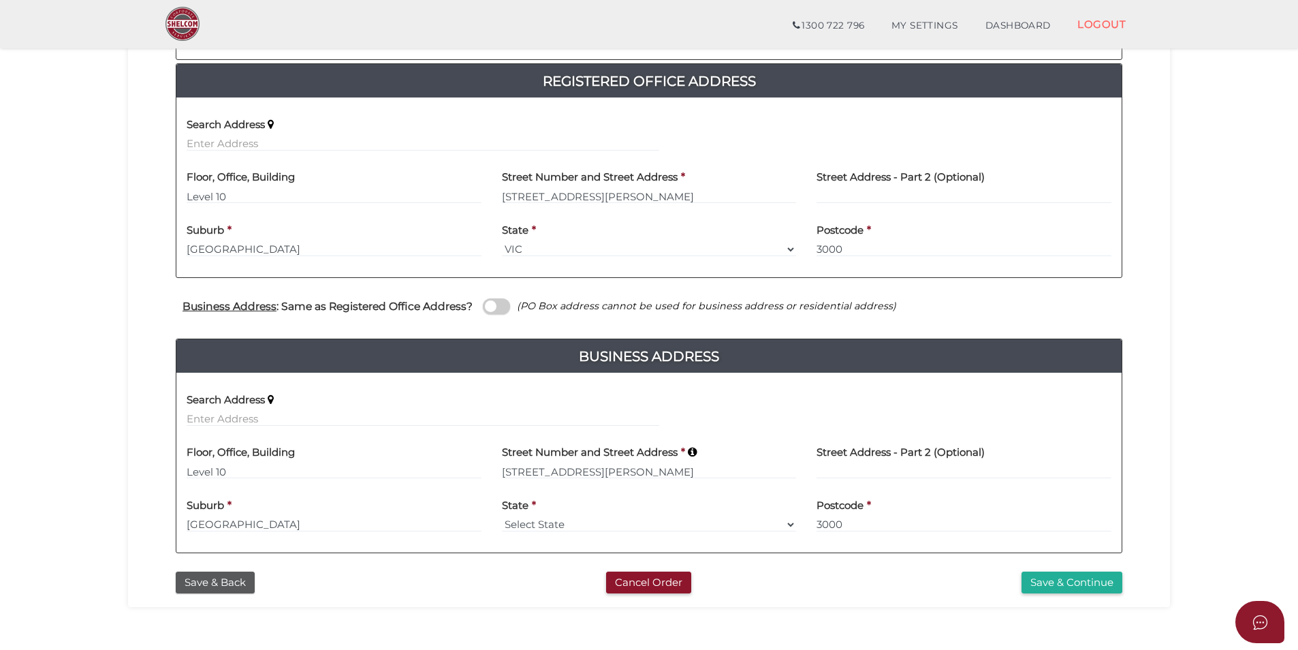
scroll to position [340, 0]
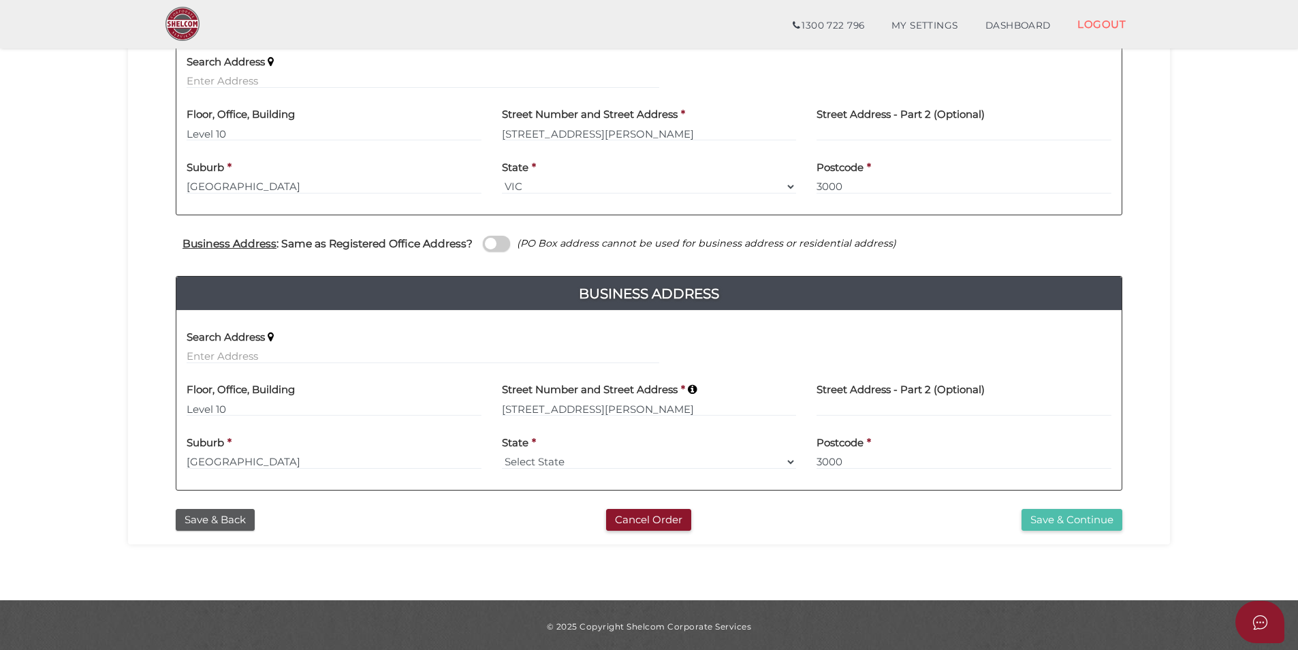
click at [1113, 518] on button "Save & Continue" at bounding box center [1071, 520] width 101 height 22
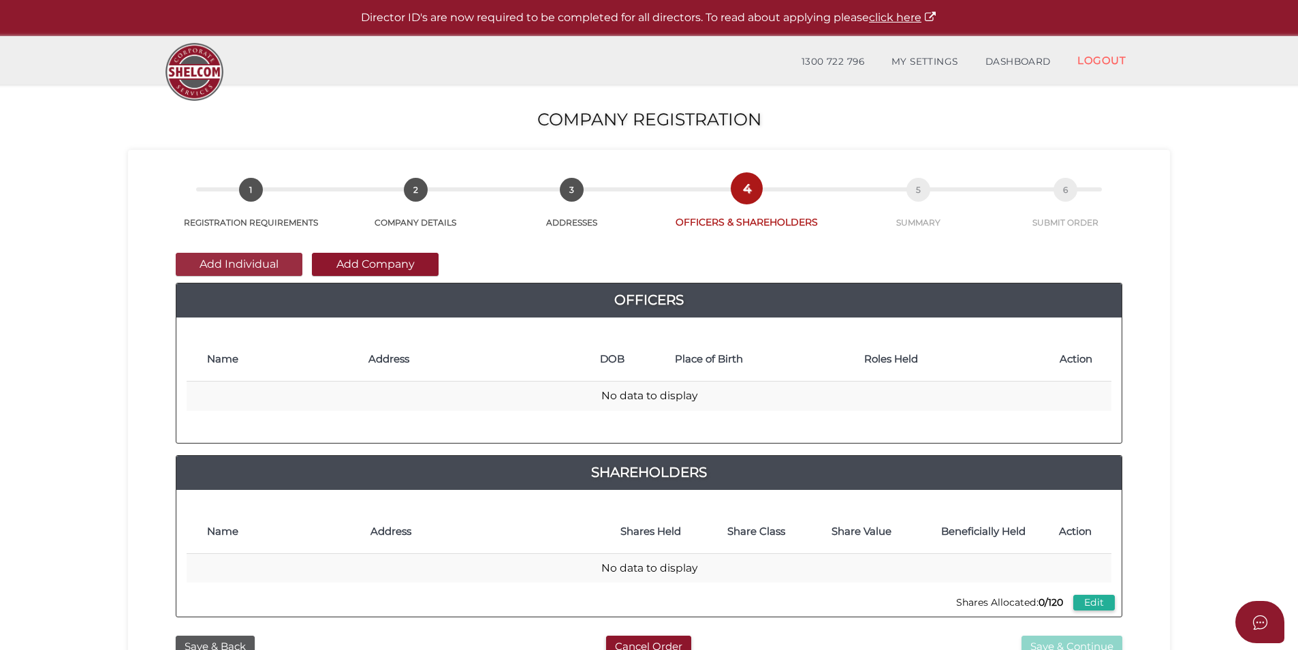
click at [225, 266] on button "Add Individual" at bounding box center [239, 264] width 127 height 23
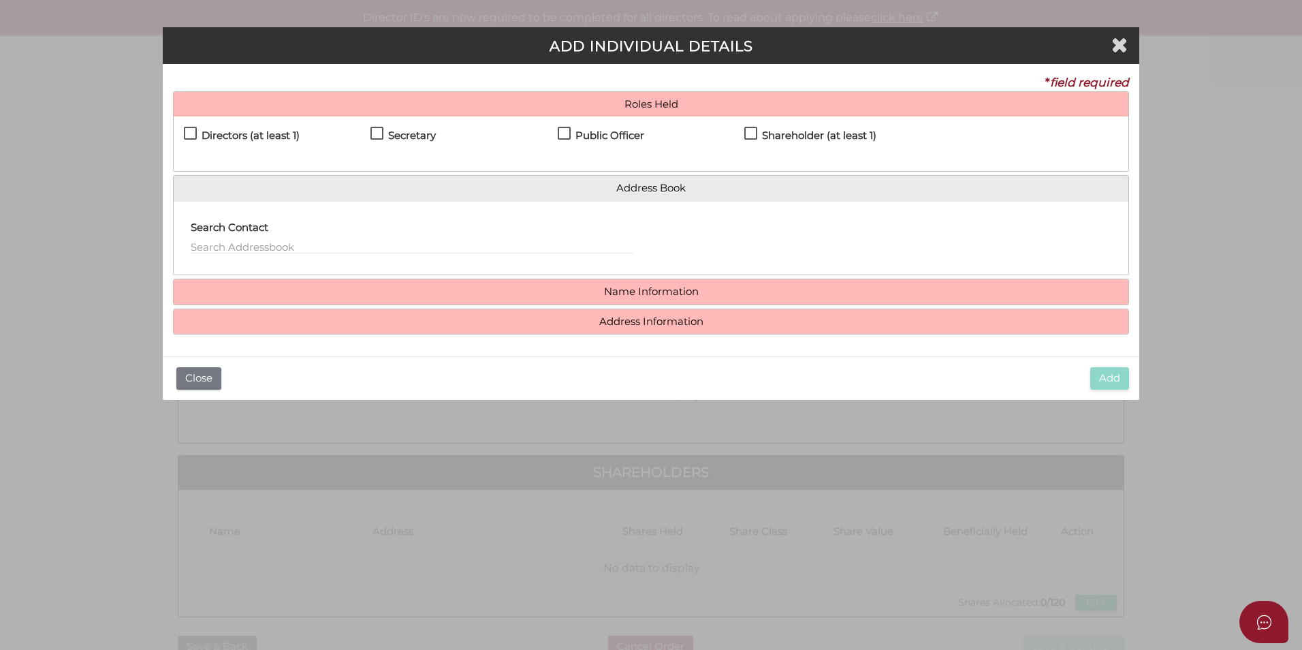
click at [241, 130] on h4 "Directors (at least 1)" at bounding box center [251, 136] width 98 height 12
checkbox input "true"
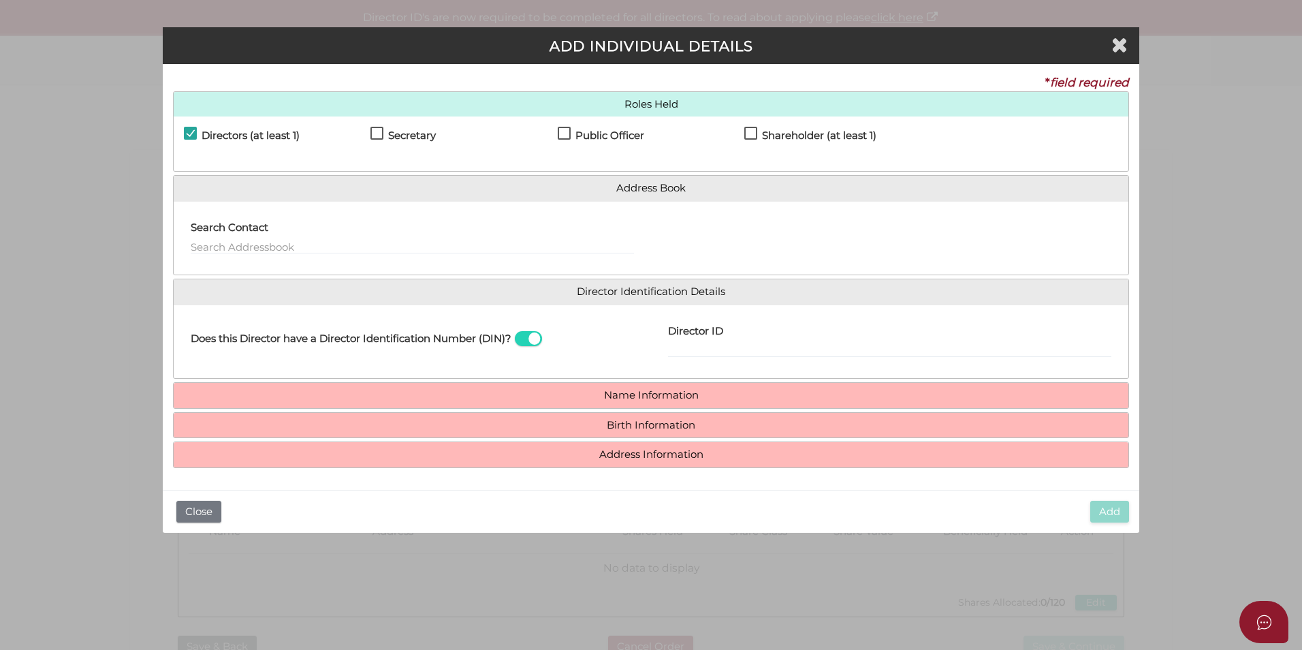
click at [424, 132] on h4 "Secretary" at bounding box center [412, 136] width 48 height 12
checkbox input "true"
click at [564, 130] on label "Public Officer" at bounding box center [601, 138] width 86 height 17
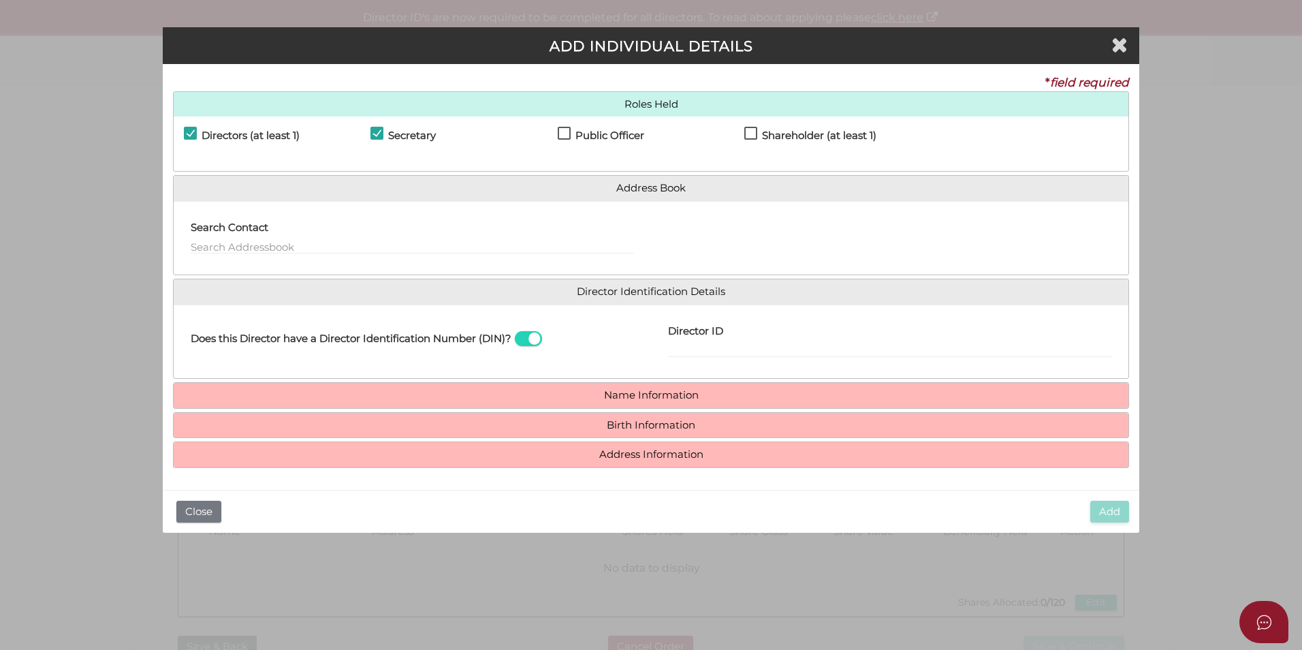
checkbox input "true"
click at [813, 131] on h4 "Shareholder (at least 1)" at bounding box center [819, 136] width 114 height 12
checkbox input "true"
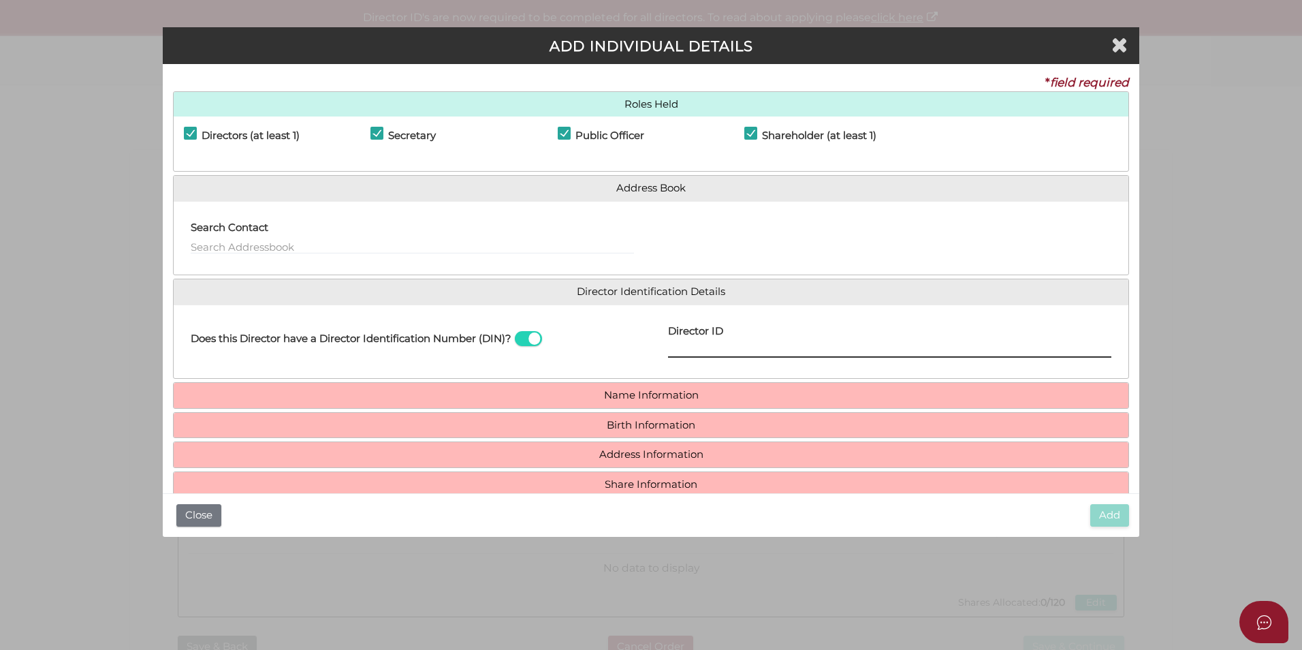
click at [721, 347] on input "Director ID" at bounding box center [889, 349] width 443 height 15
click at [675, 402] on h4 "Name Information" at bounding box center [651, 395] width 955 height 25
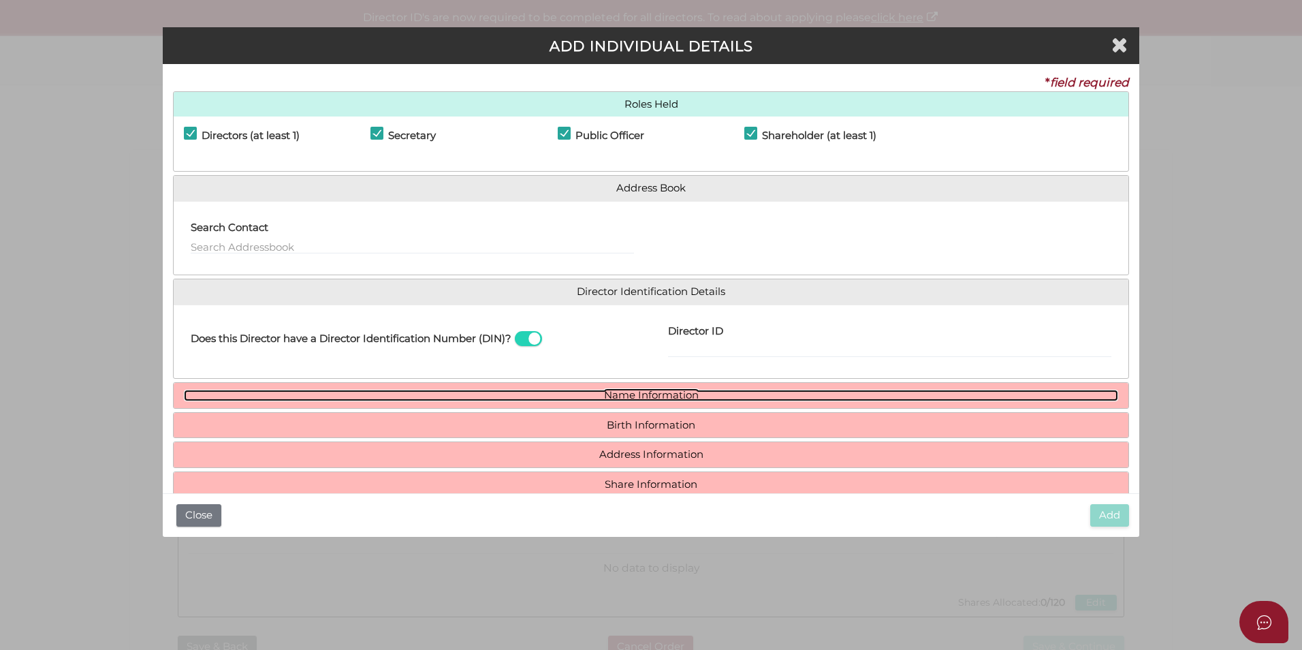
click at [677, 400] on link "Name Information" at bounding box center [651, 395] width 934 height 12
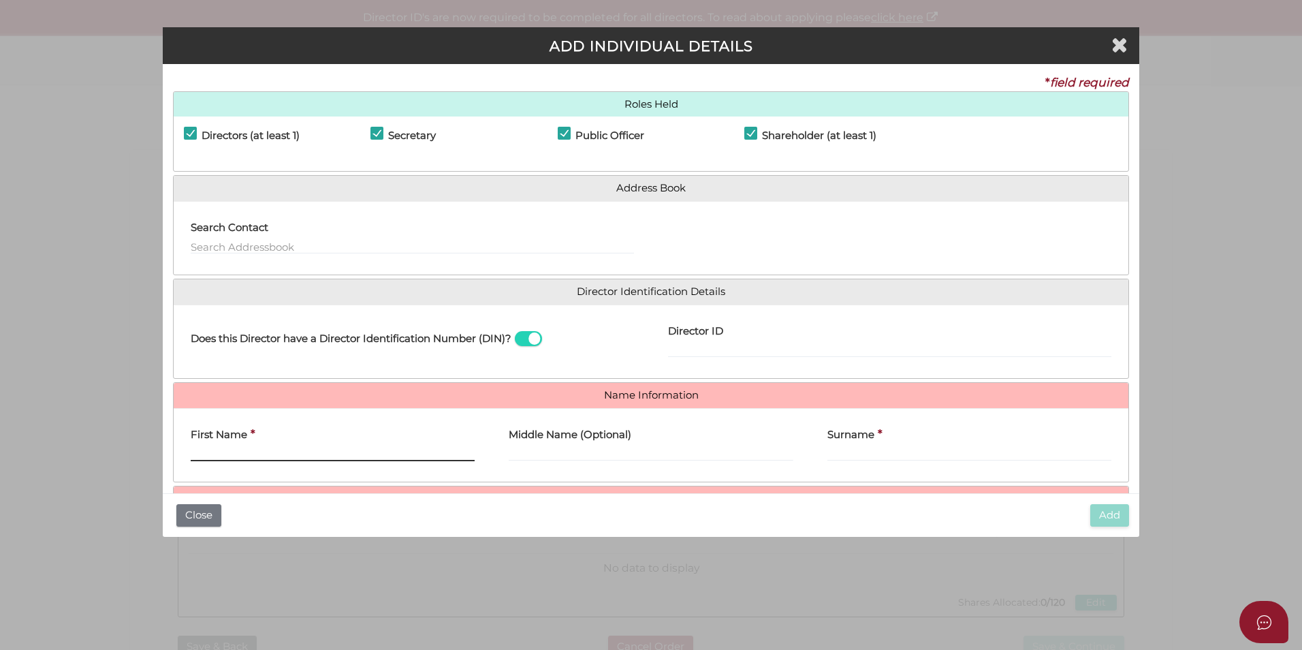
click at [241, 460] on input "First Name" at bounding box center [333, 453] width 284 height 15
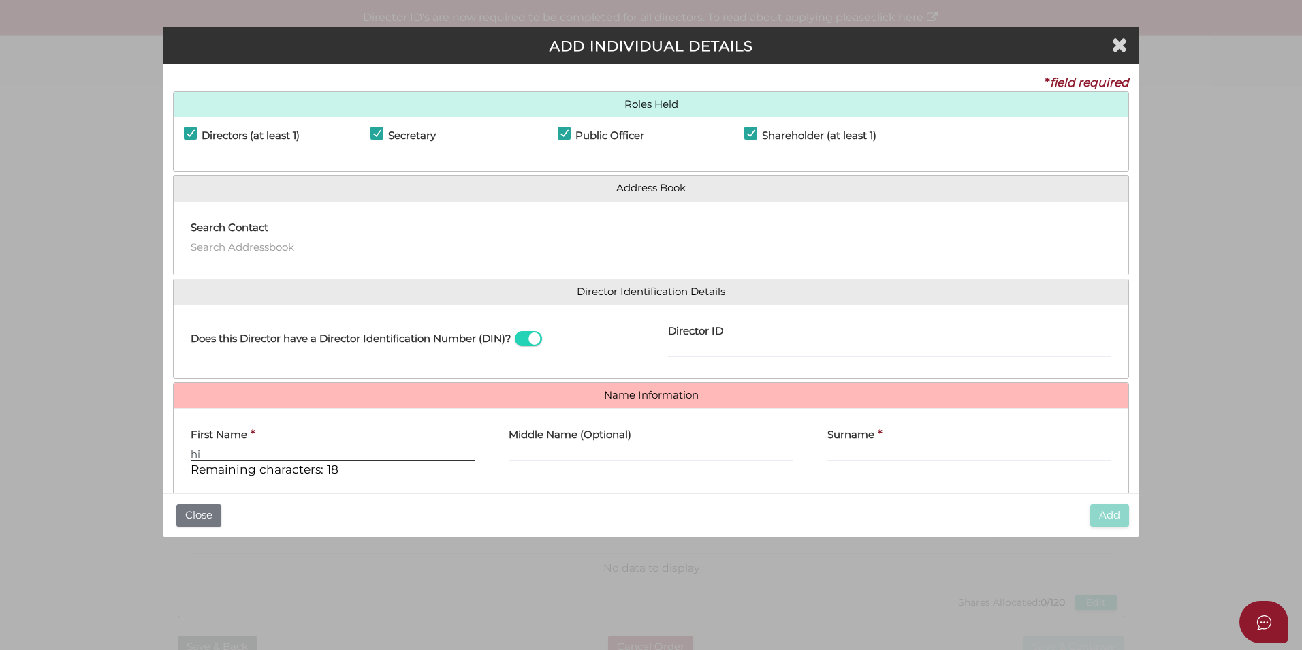
type input "hi"
type input "j"
type input "hi"
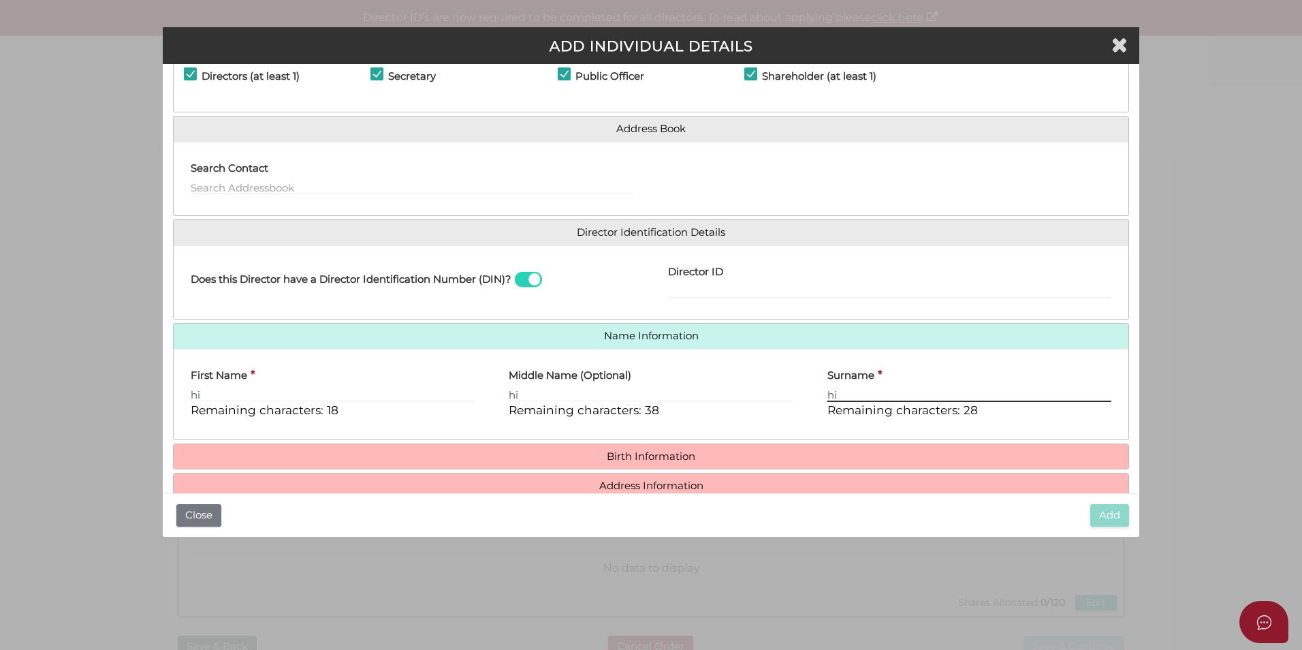
scroll to position [116, 0]
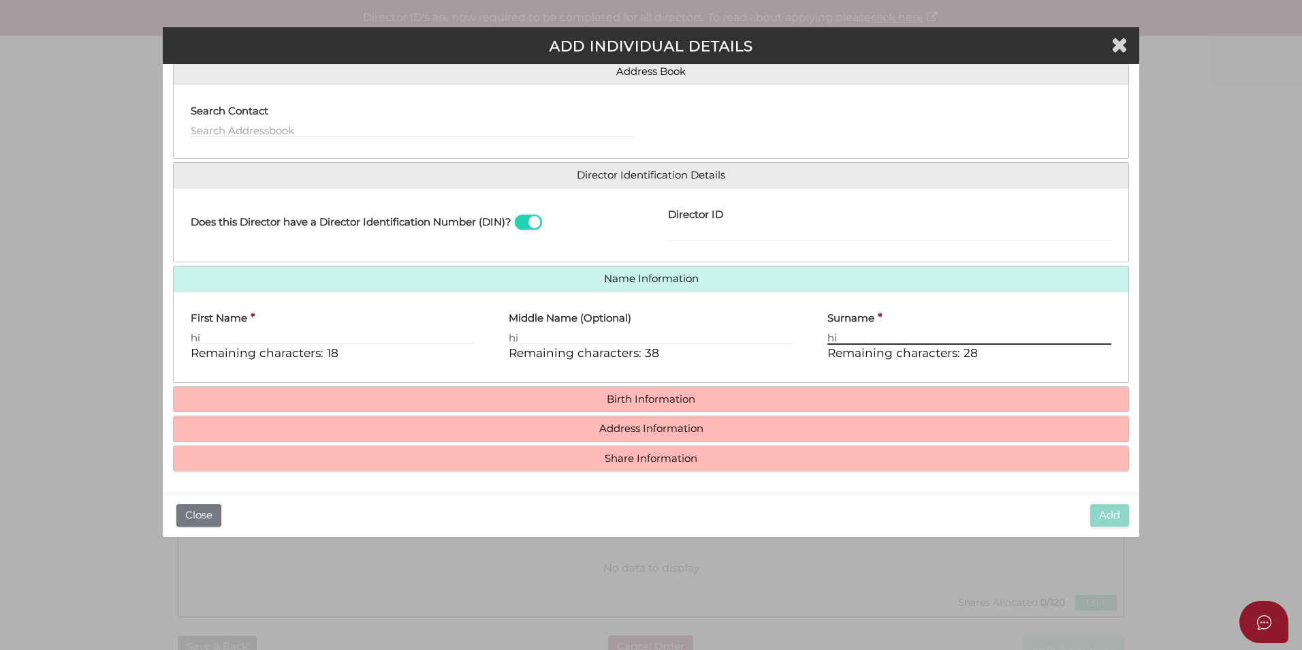
type input "hi"
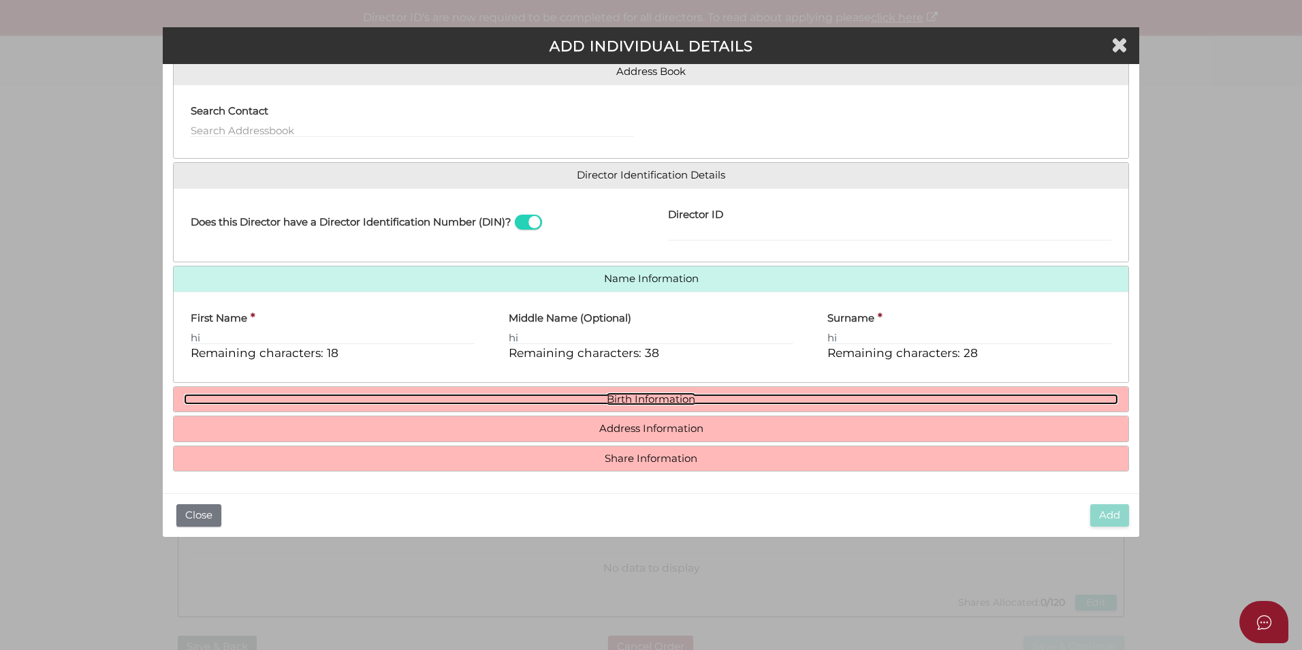
click at [428, 399] on link "Birth Information" at bounding box center [651, 400] width 934 height 12
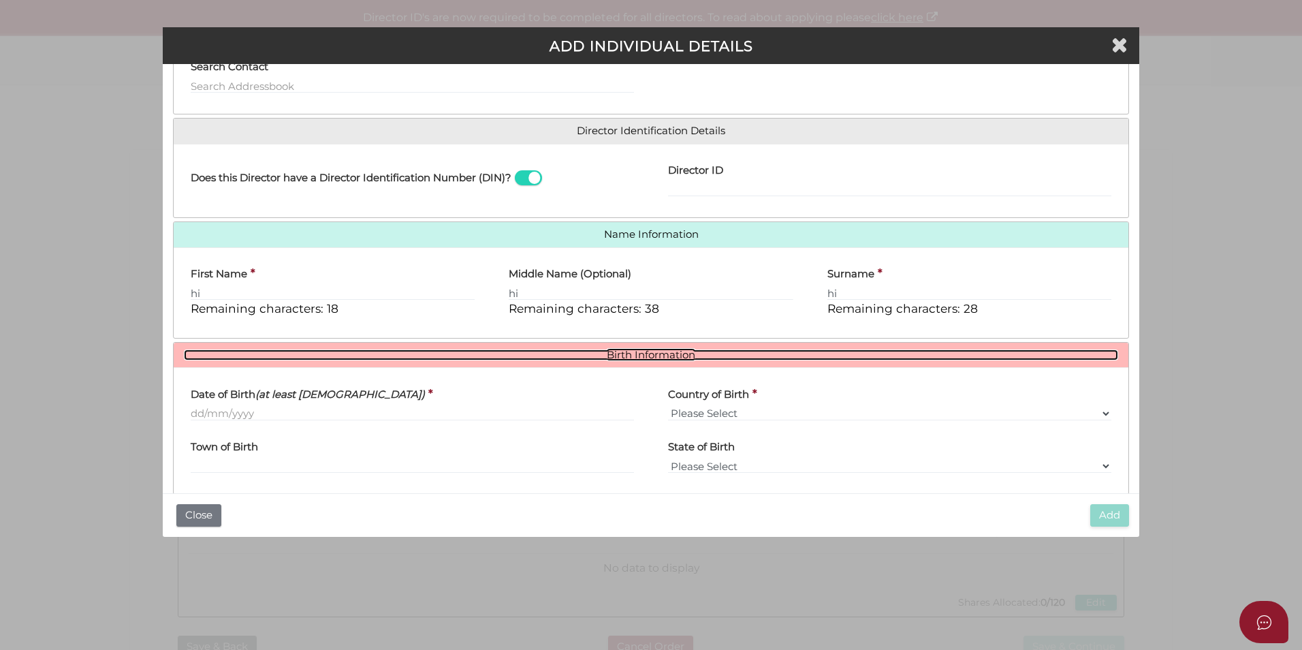
scroll to position [185, 0]
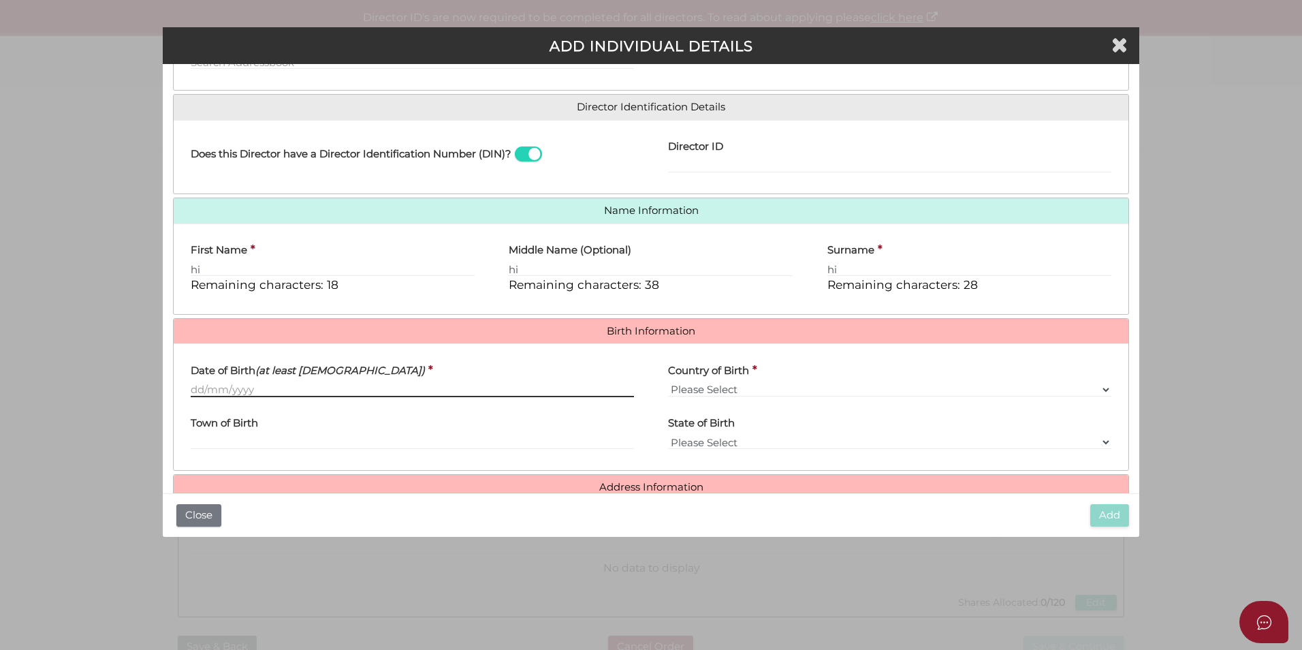
click at [229, 396] on body "Shelcom is loading Processing Payment...Please Wait... Director ID's are now re…" at bounding box center [651, 325] width 1302 height 650
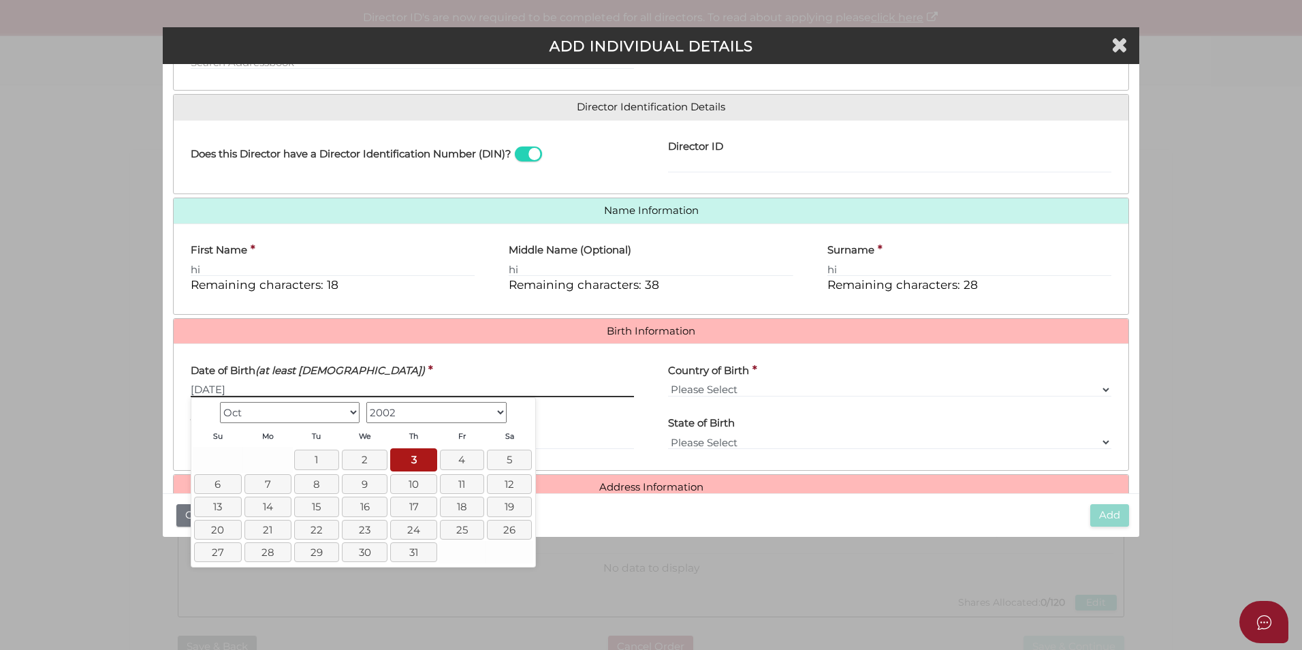
type input "[DATE]"
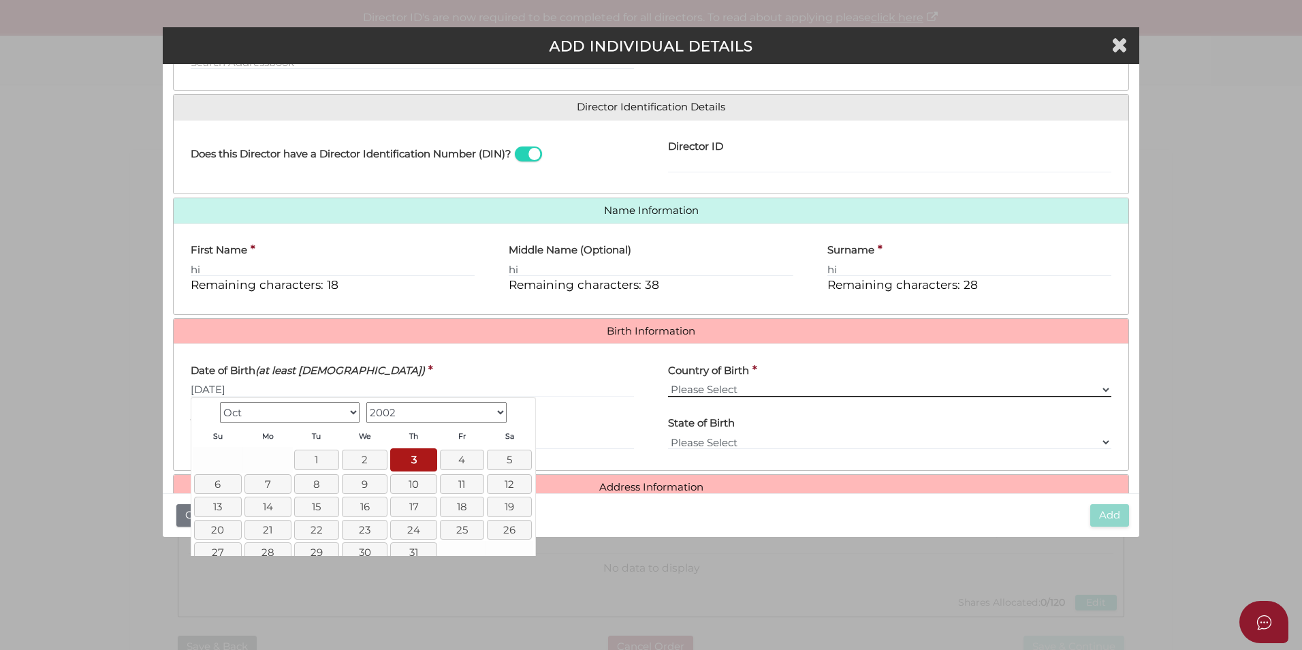
click at [711, 386] on select "Please Select v Australia Afghanistan Albania Algeria American Samoa Andorra An…" at bounding box center [889, 389] width 443 height 15
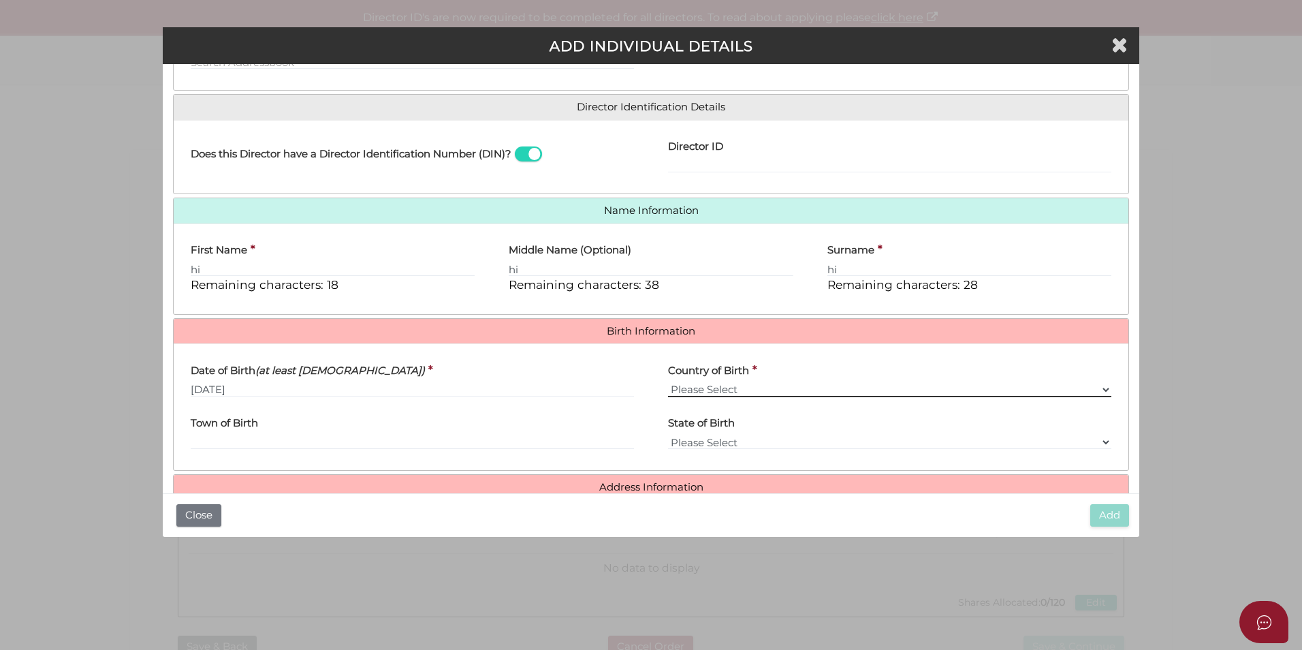
select select "[GEOGRAPHIC_DATA]"
click at [668, 382] on select "Please Select v Australia Afghanistan Albania Algeria American Samoa Andorra An…" at bounding box center [889, 389] width 443 height 15
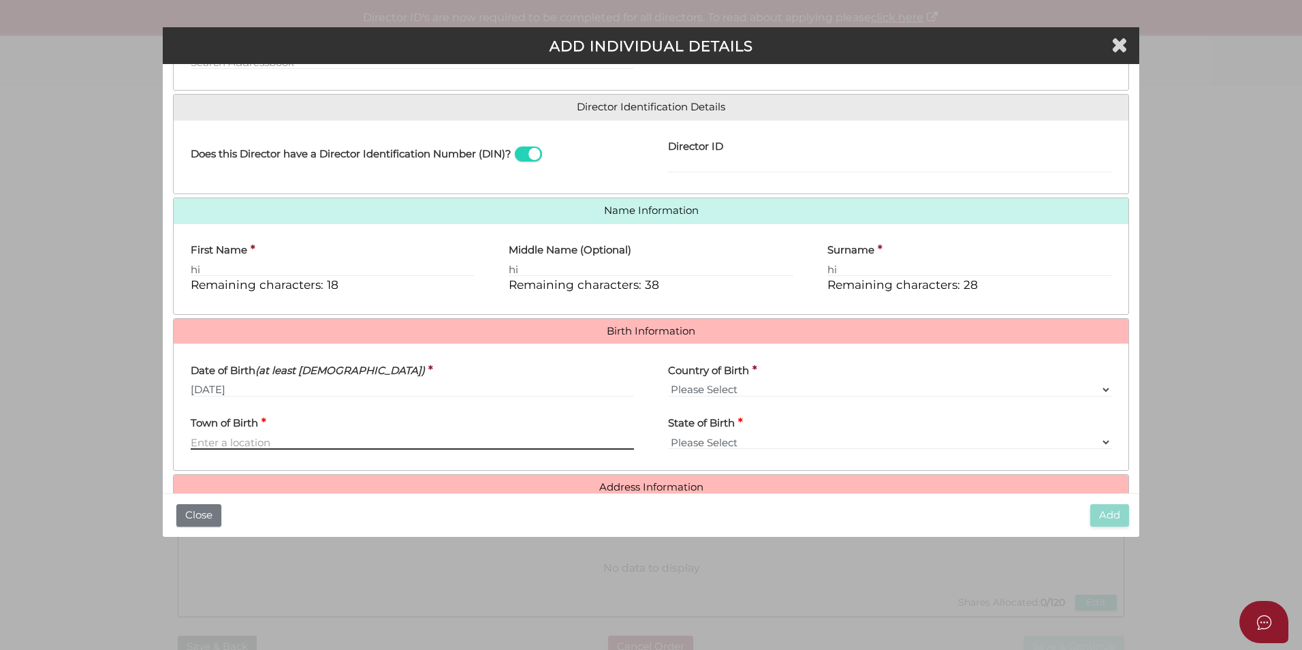
click at [255, 438] on input "Town of Birth" at bounding box center [412, 441] width 443 height 15
type input "[GEOGRAPHIC_DATA]"
select select "VIC"
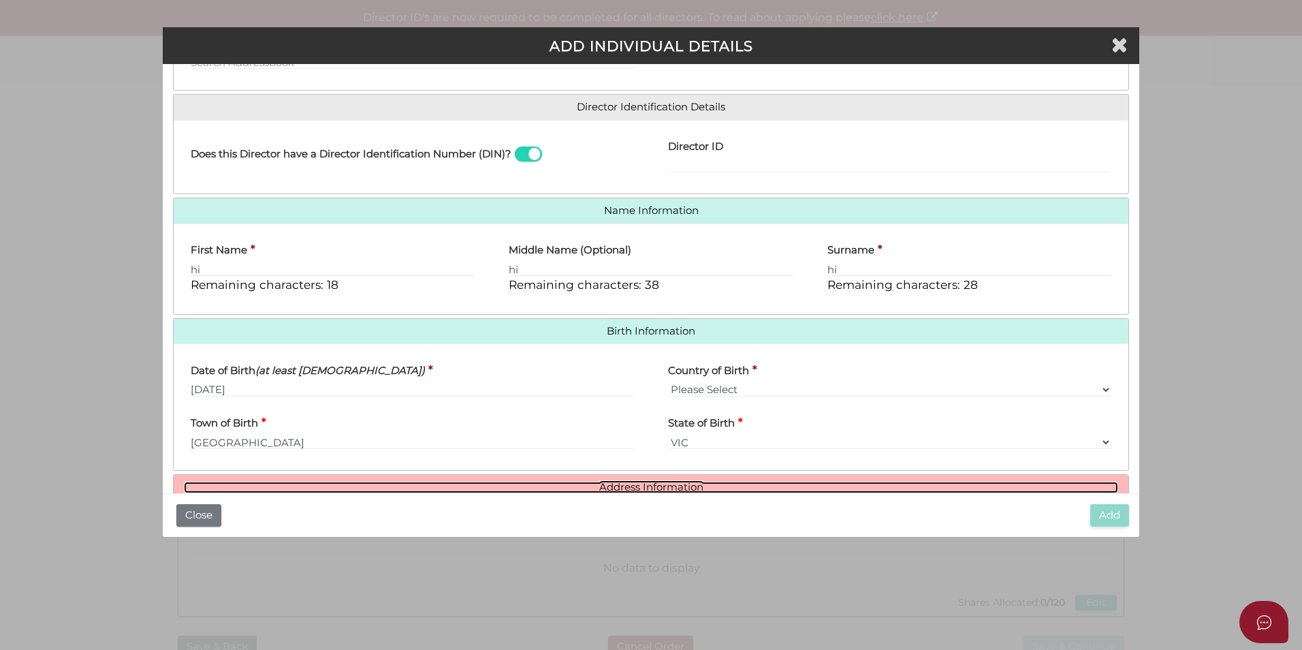
click at [643, 490] on link "Address Information" at bounding box center [651, 487] width 934 height 12
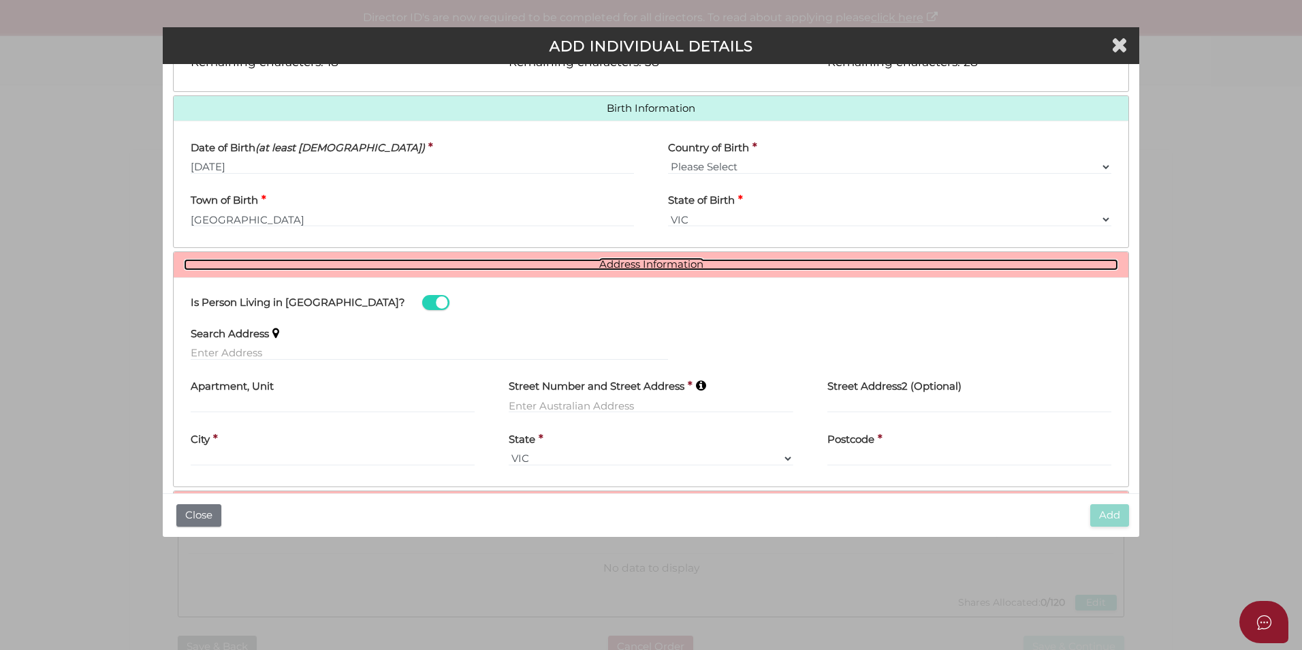
scroll to position [452, 0]
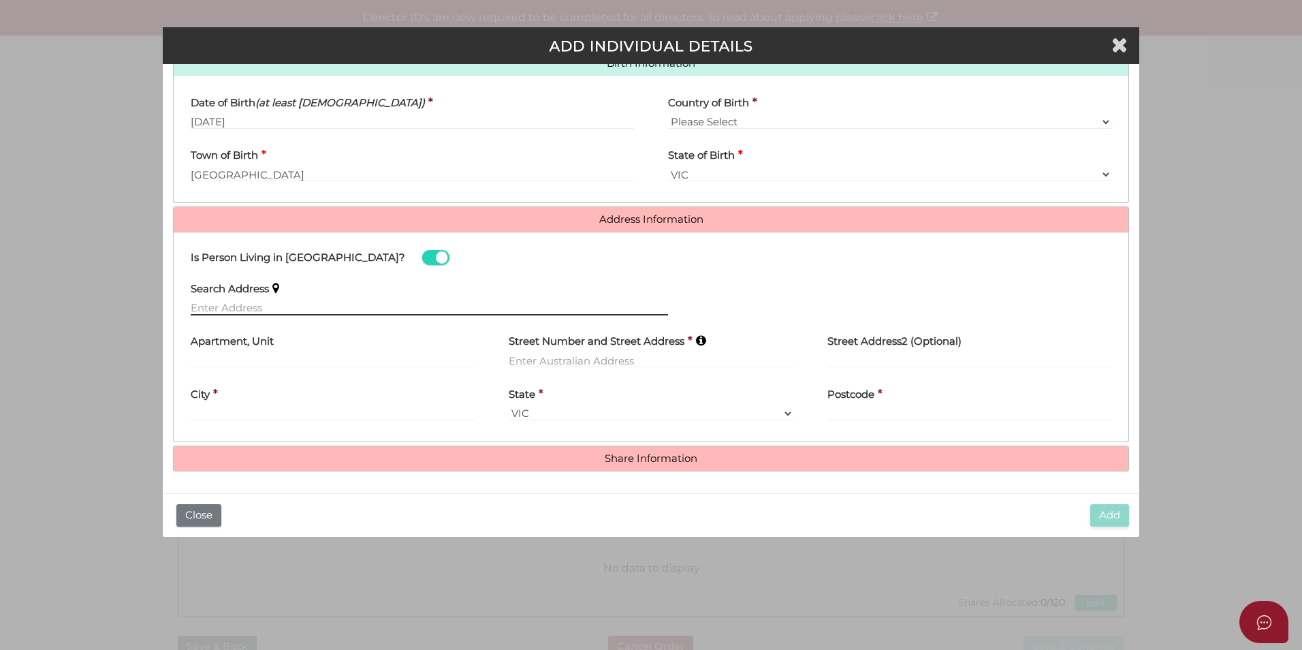
click at [294, 302] on input "text" at bounding box center [429, 307] width 477 height 15
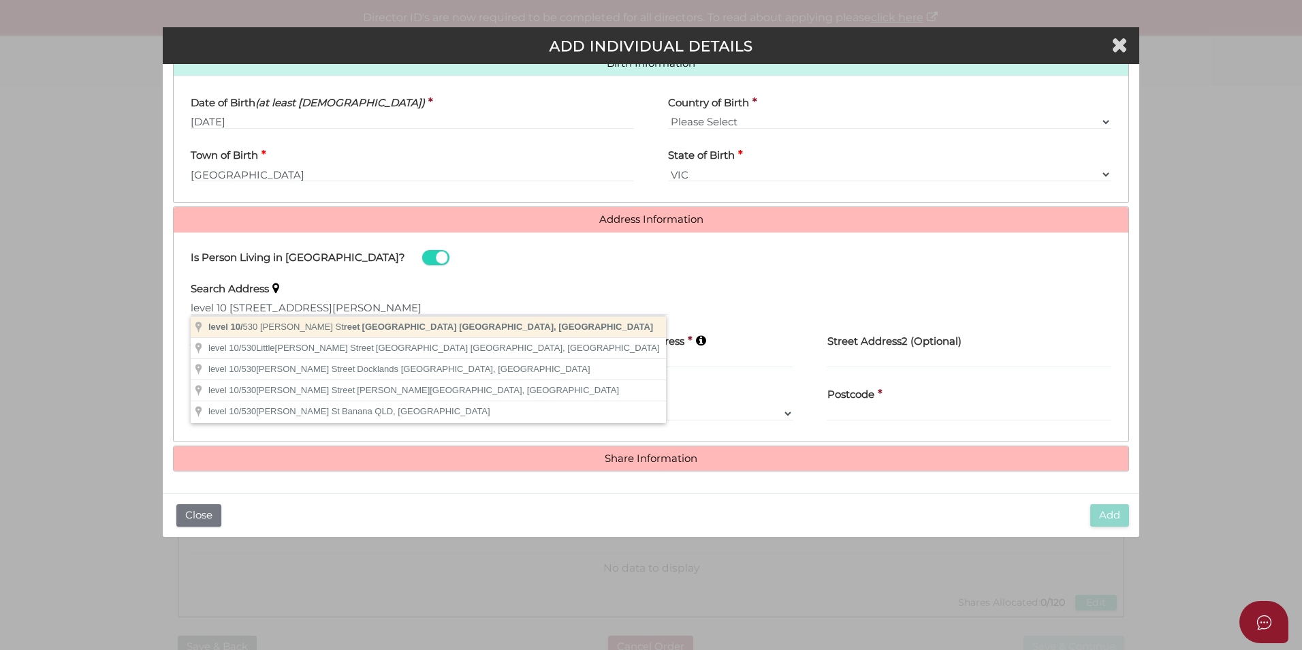
type input "level 10/530 Collins Street, Melbourne VIC, Australia"
type input "level 10"
type input "530 Collins Street"
type input "Melbourne"
select select "VIC"
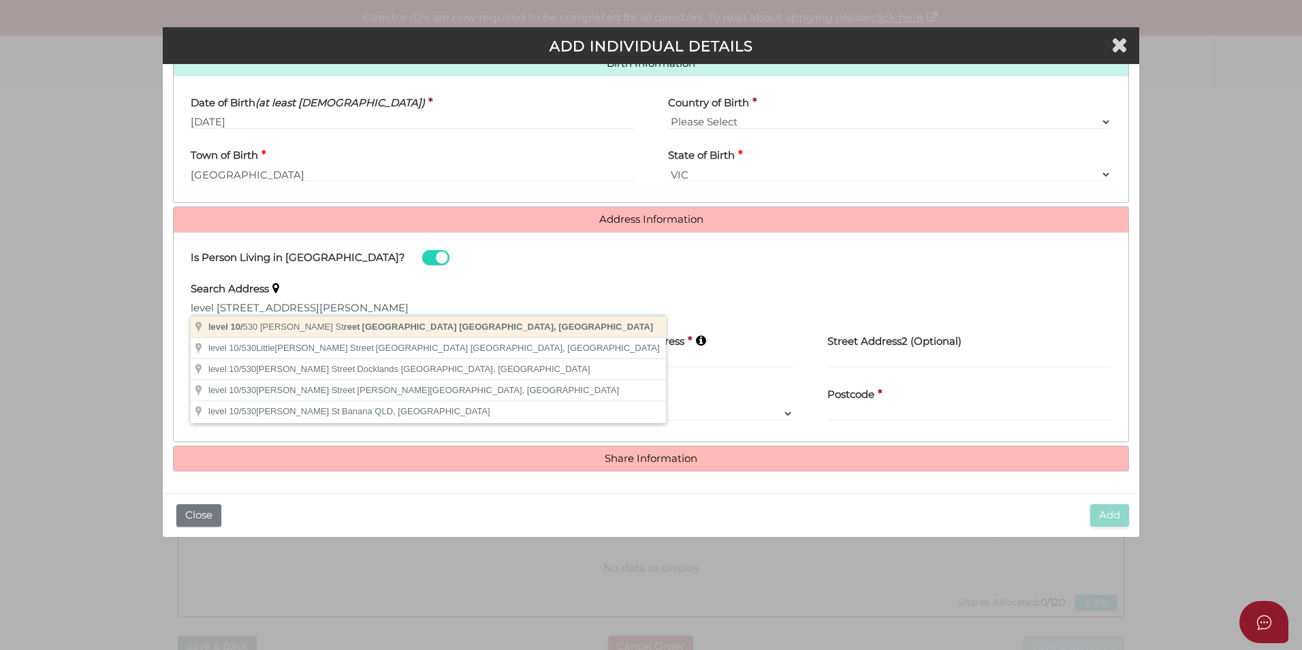
type input "3000"
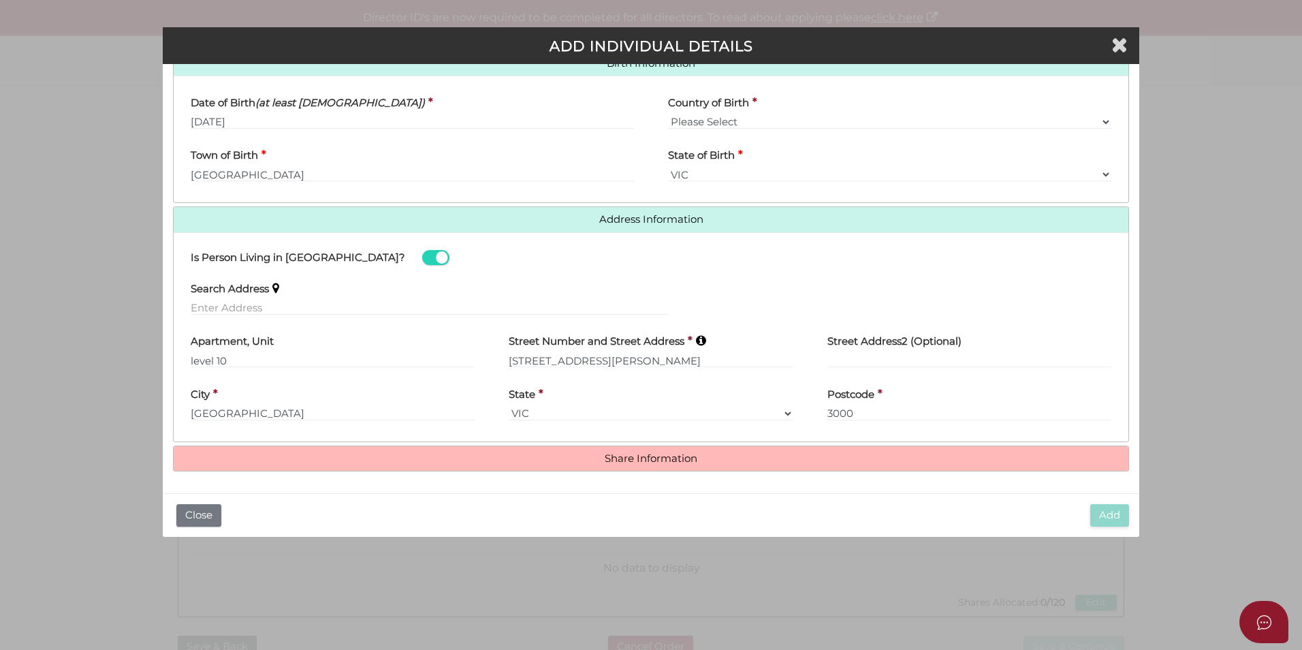
click at [640, 451] on h4 "Share Information" at bounding box center [651, 458] width 955 height 25
click at [524, 451] on h4 "Share Information" at bounding box center [651, 458] width 955 height 25
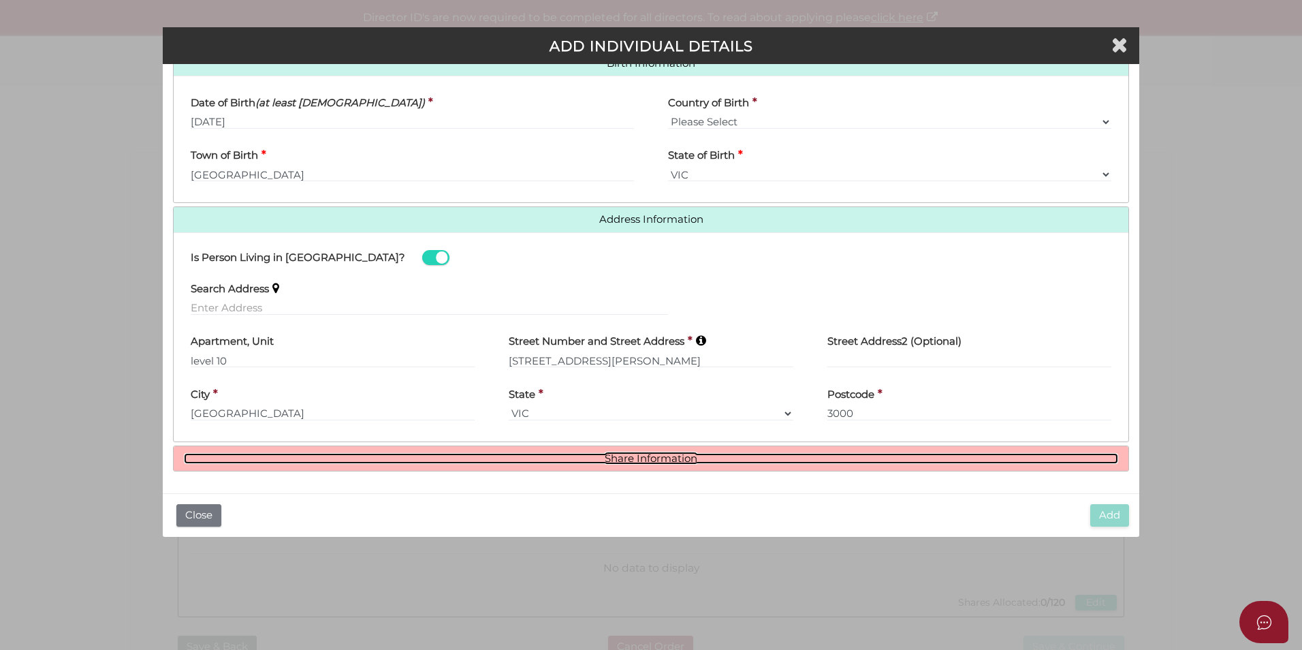
click at [524, 456] on link "Share Information" at bounding box center [651, 459] width 934 height 12
click at [524, 457] on link "Share Information" at bounding box center [651, 459] width 934 height 12
click at [521, 457] on link "Share Information" at bounding box center [651, 459] width 934 height 12
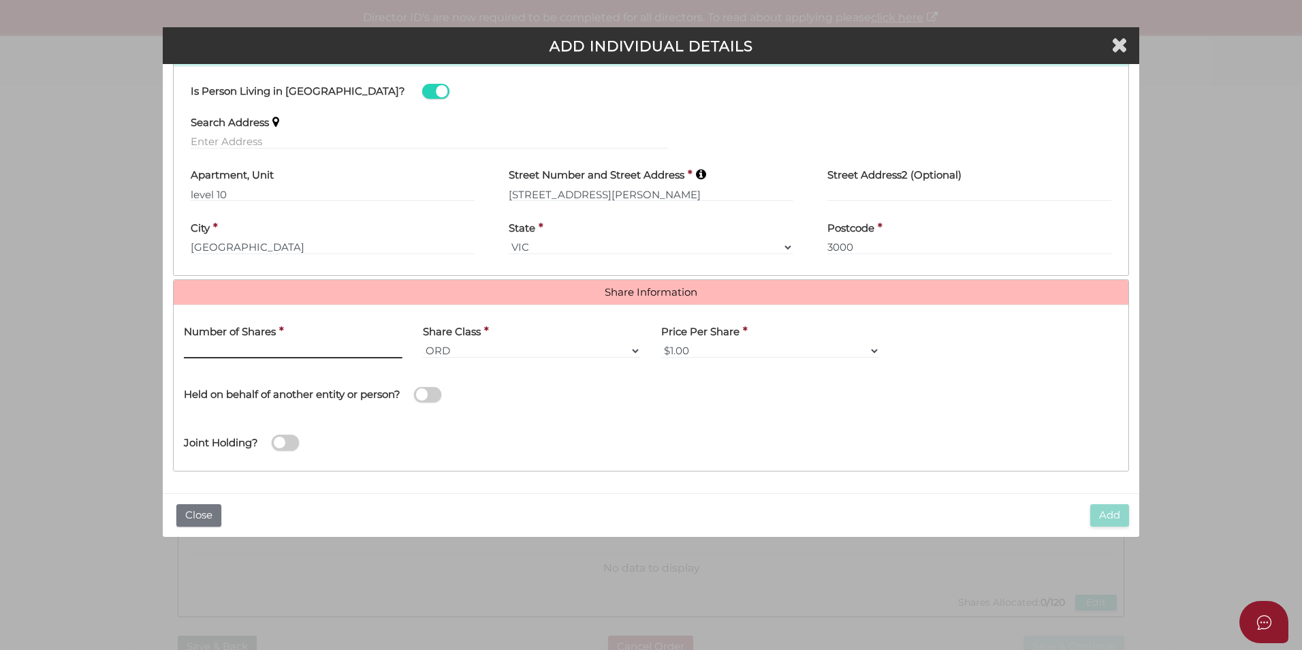
click at [268, 352] on input "text" at bounding box center [293, 350] width 219 height 15
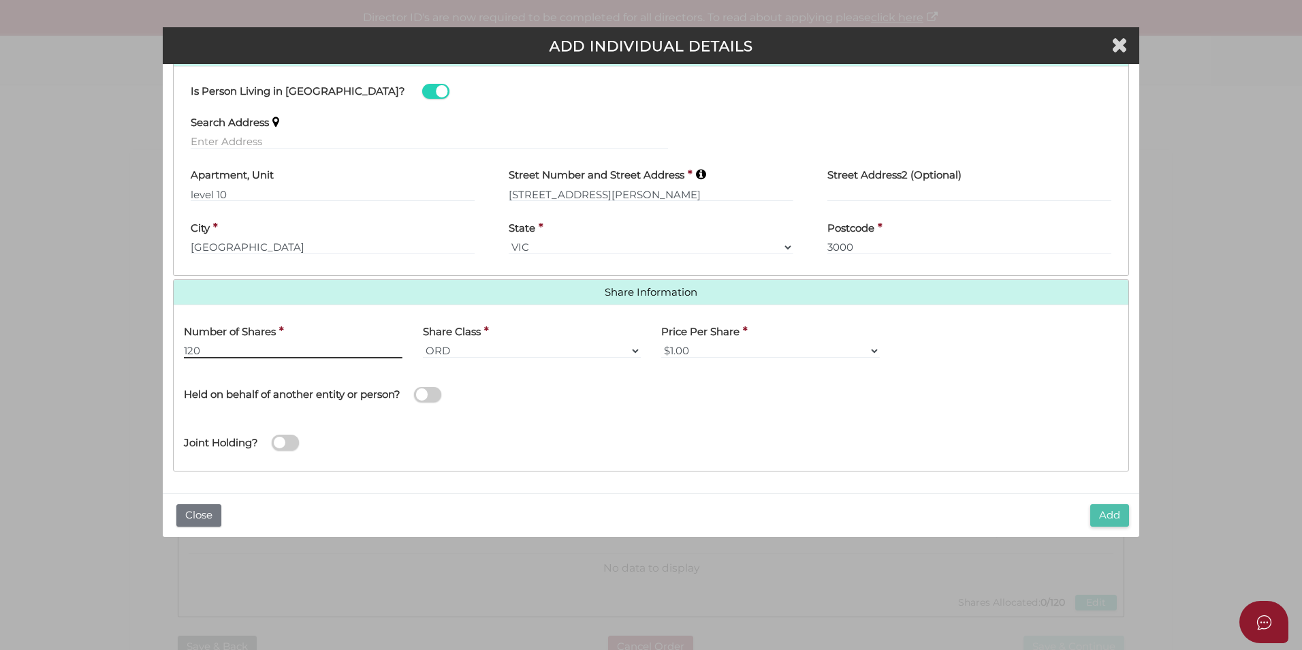
type input "120"
click at [1108, 509] on button "Add" at bounding box center [1109, 515] width 39 height 22
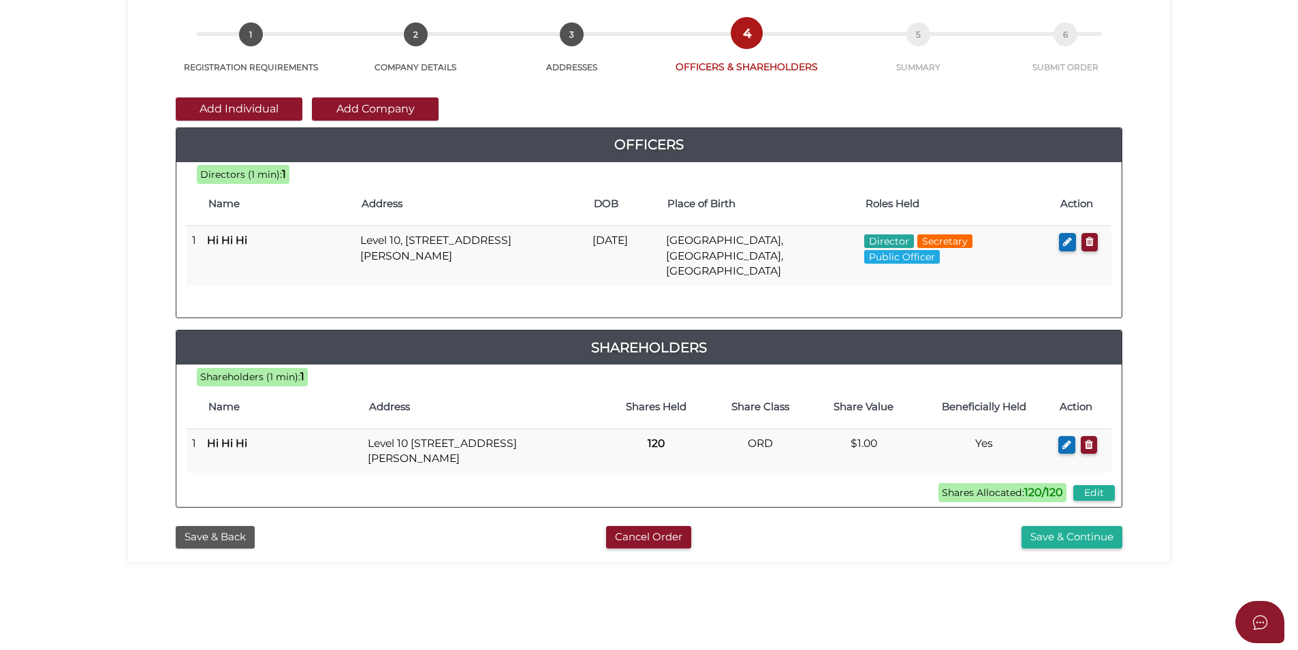
scroll to position [285, 0]
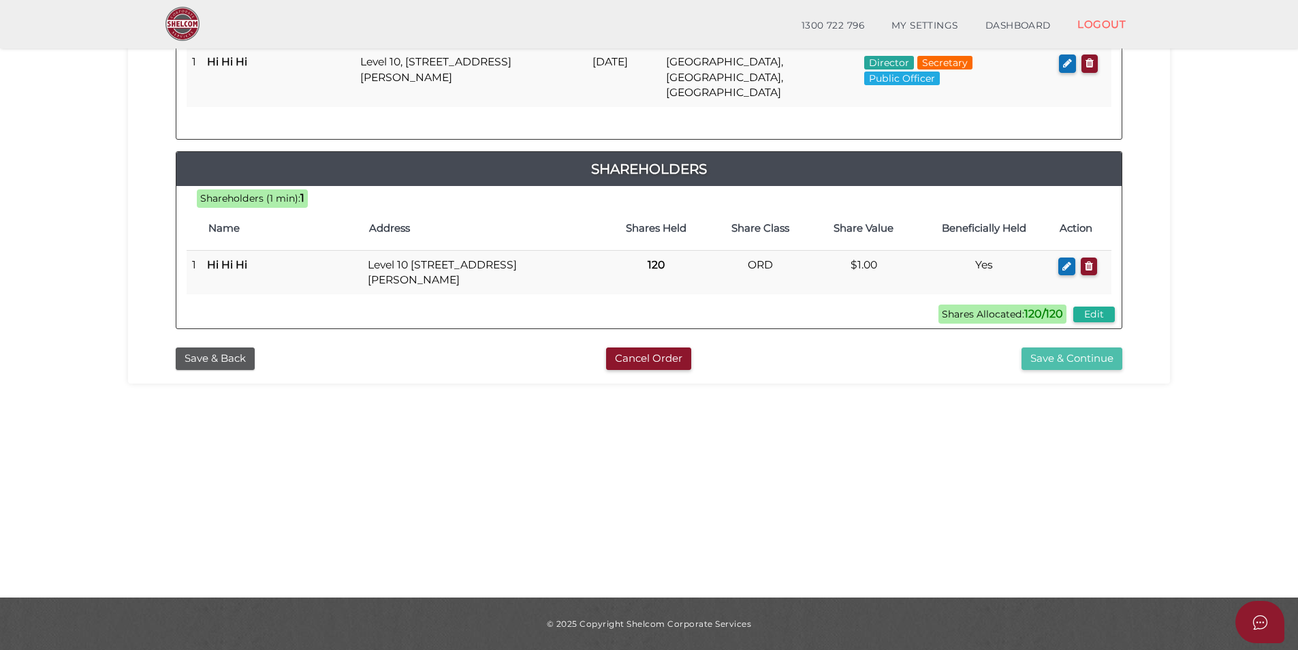
click at [1067, 347] on button "Save & Continue" at bounding box center [1071, 358] width 101 height 22
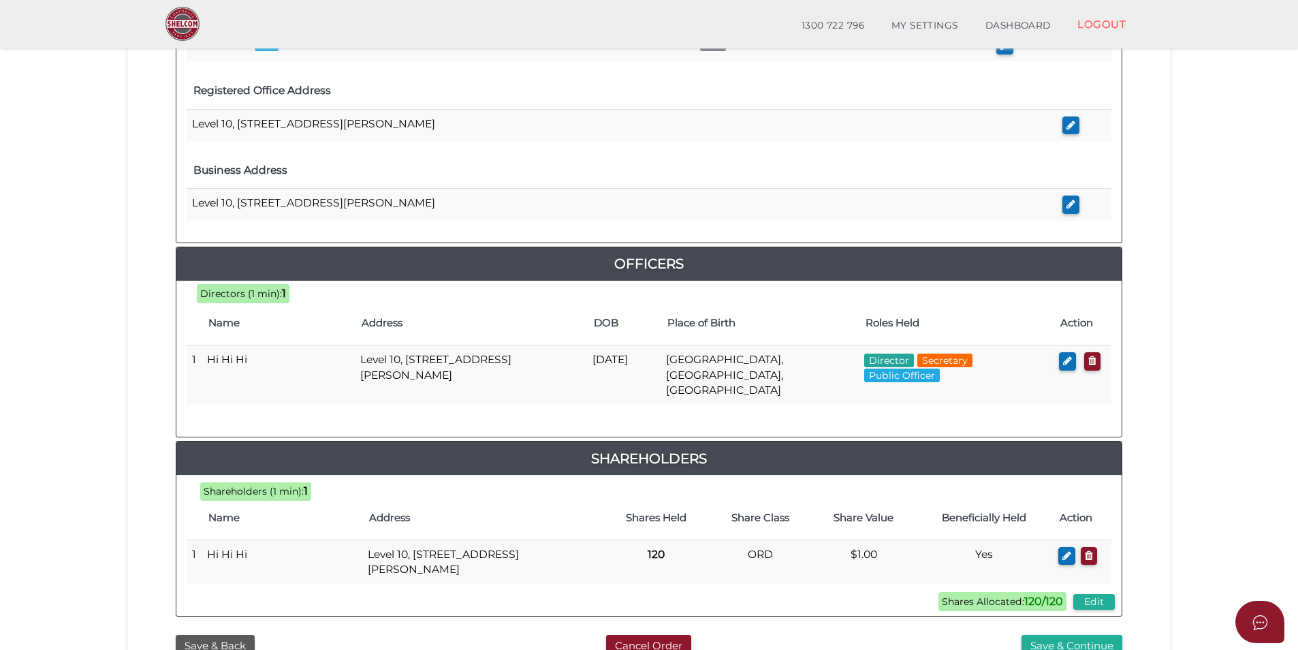
scroll to position [556, 0]
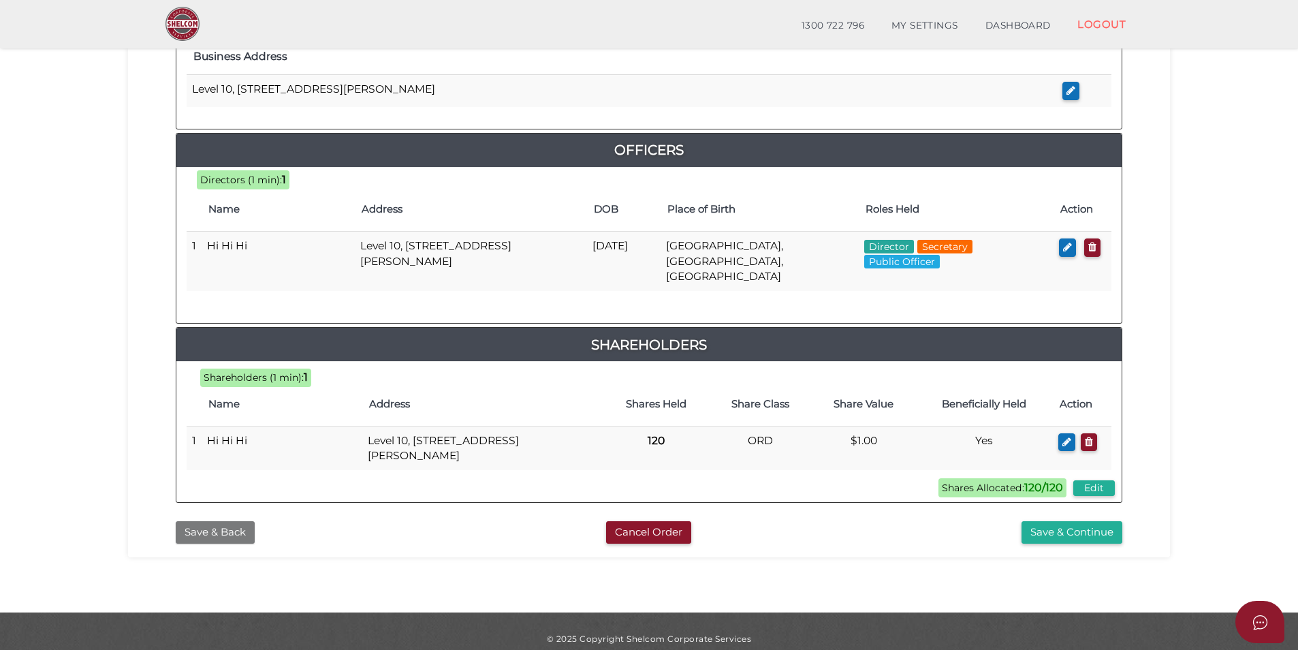
click at [199, 521] on button "Save & Back" at bounding box center [215, 532] width 79 height 22
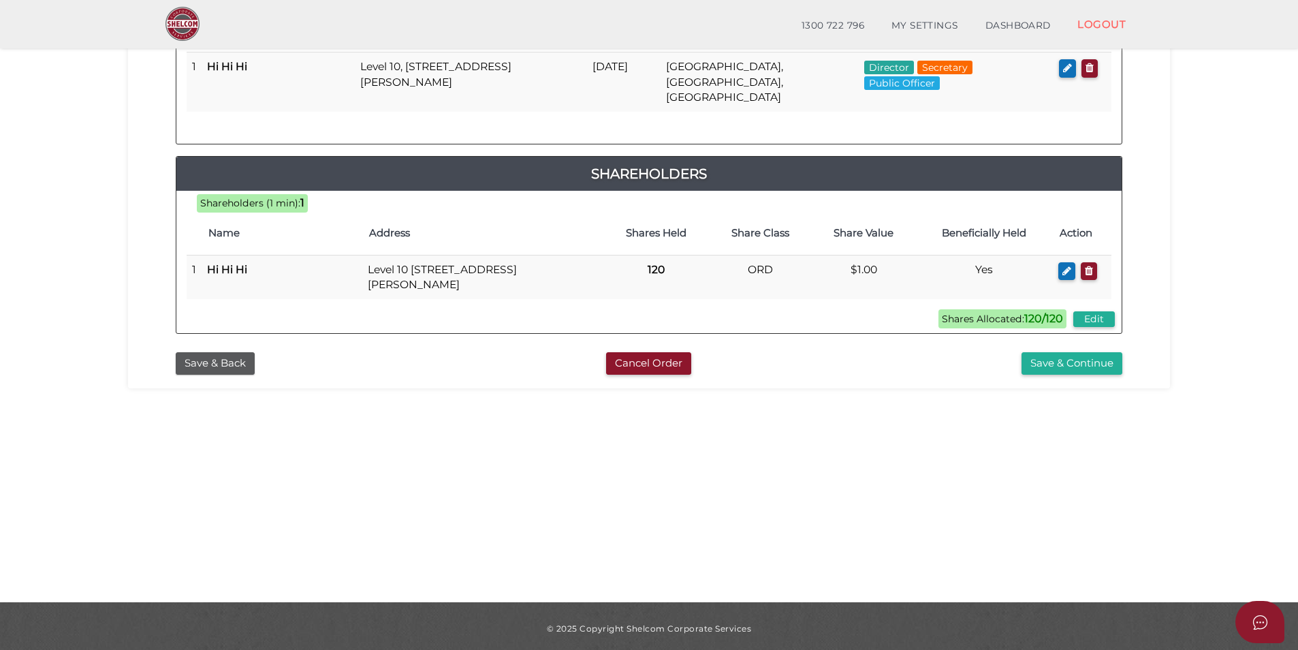
scroll to position [285, 0]
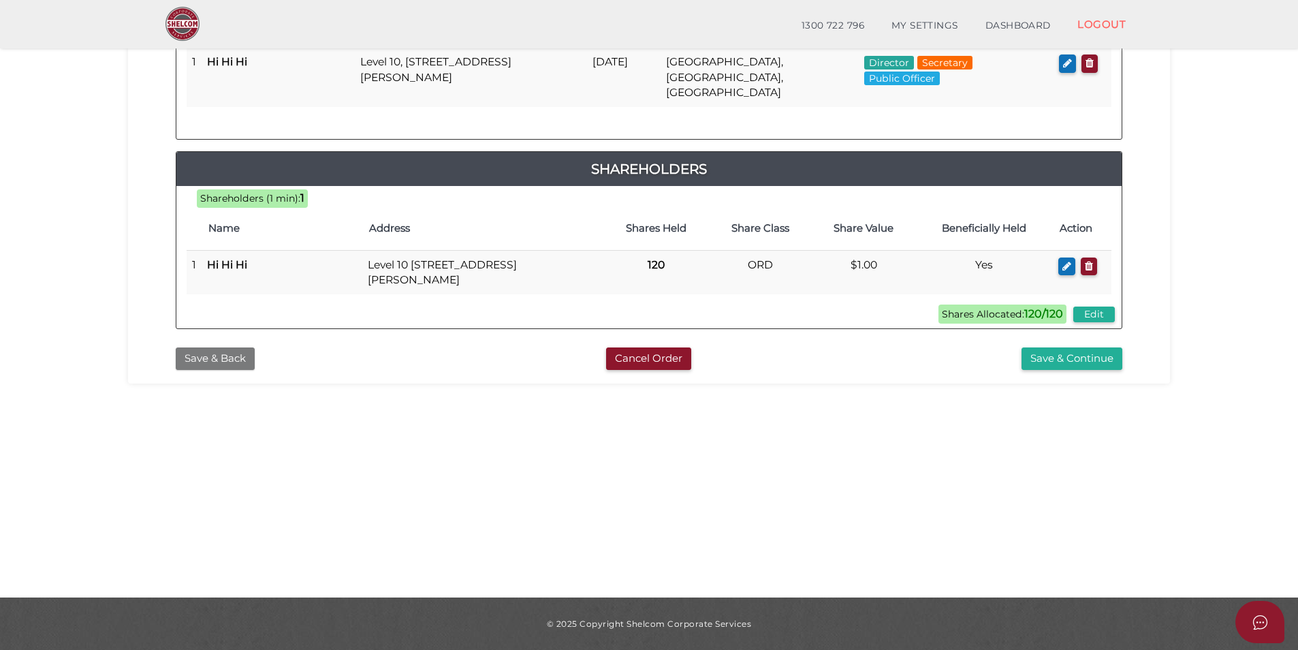
click at [211, 347] on button "Save & Back" at bounding box center [215, 358] width 79 height 22
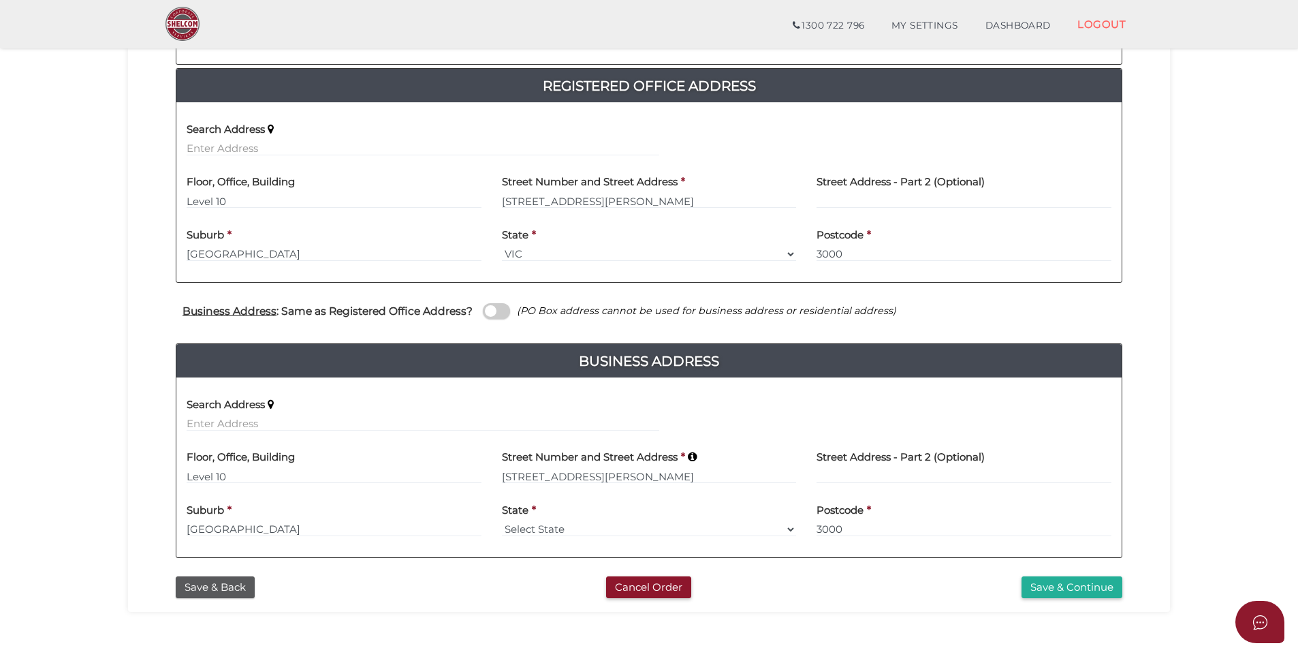
scroll to position [275, 0]
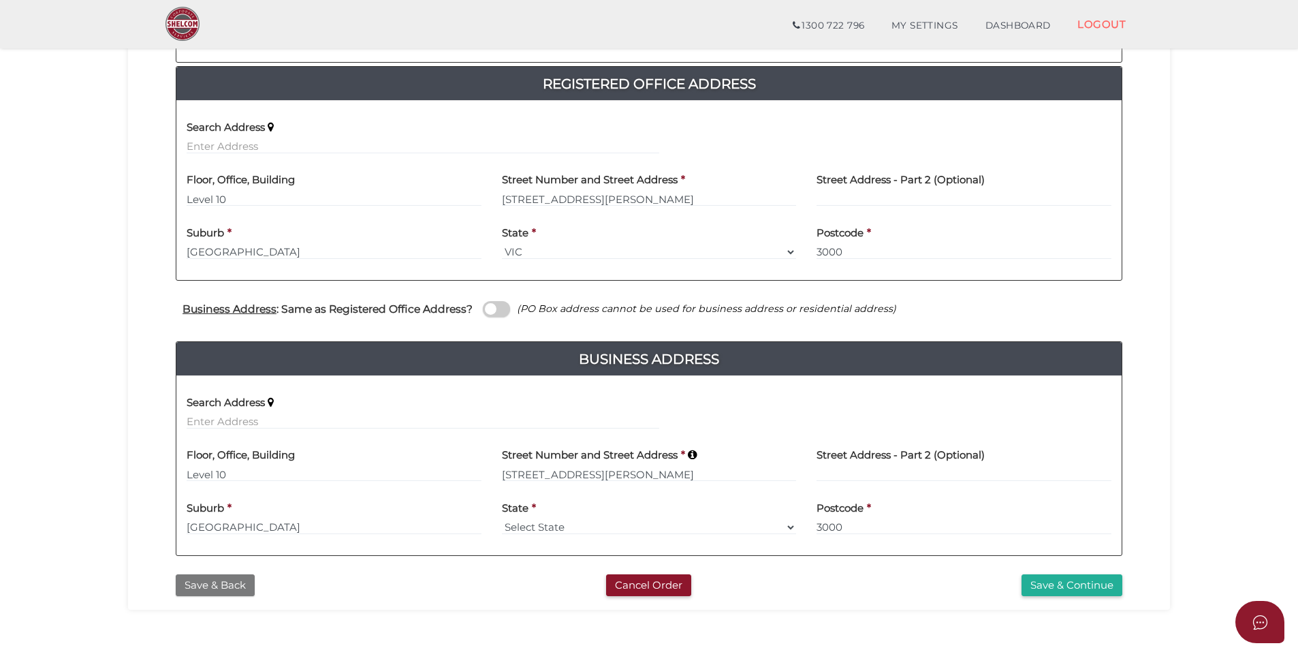
click at [223, 586] on button "Save & Back" at bounding box center [215, 585] width 79 height 22
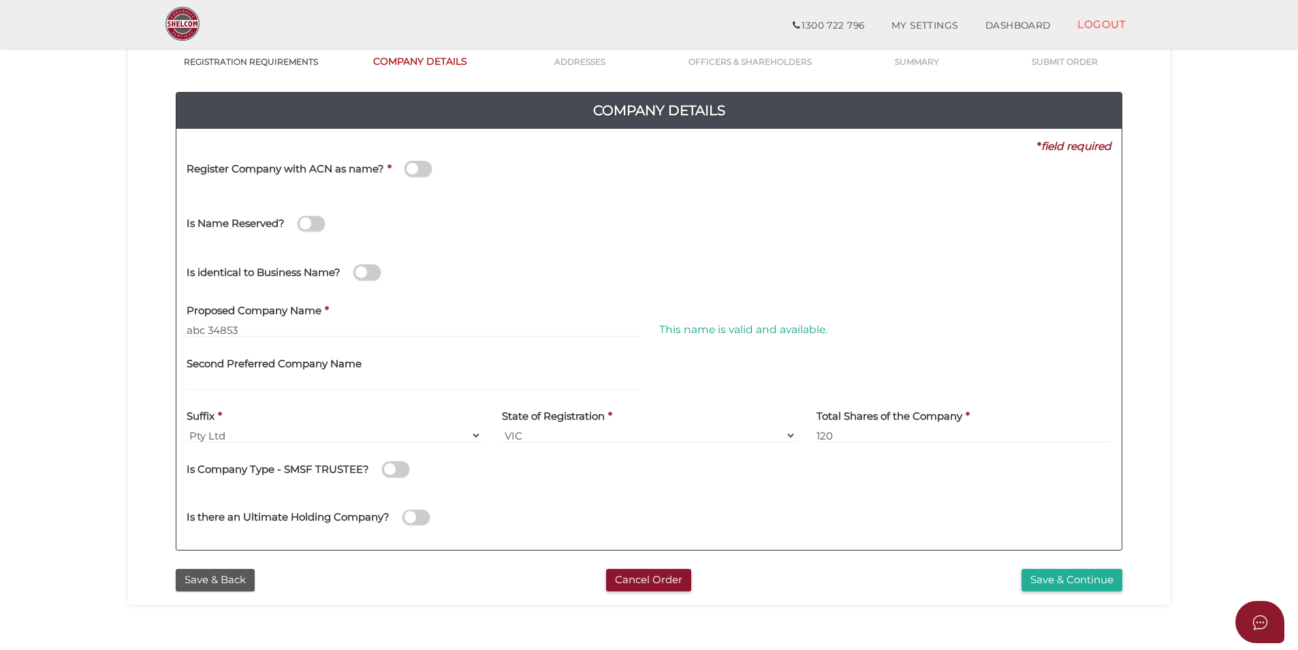
scroll to position [136, 0]
